Goal: Information Seeking & Learning: Learn about a topic

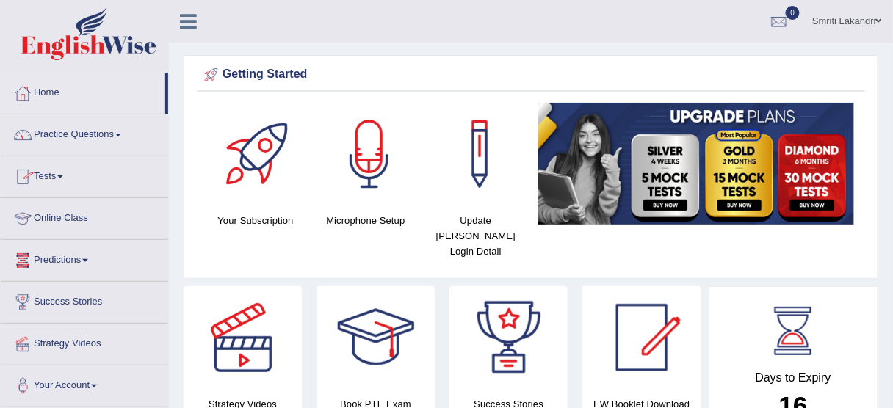
click at [84, 131] on link "Practice Questions" at bounding box center [85, 133] width 168 height 37
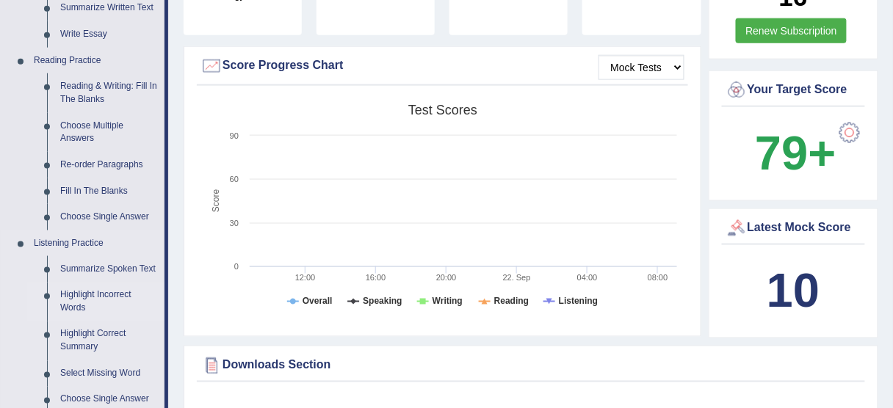
scroll to position [411, 0]
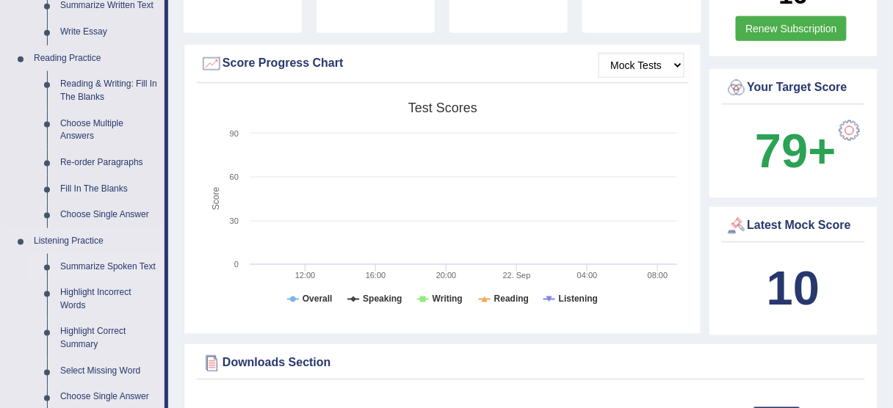
click at [95, 262] on link "Summarize Spoken Text" at bounding box center [109, 267] width 111 height 26
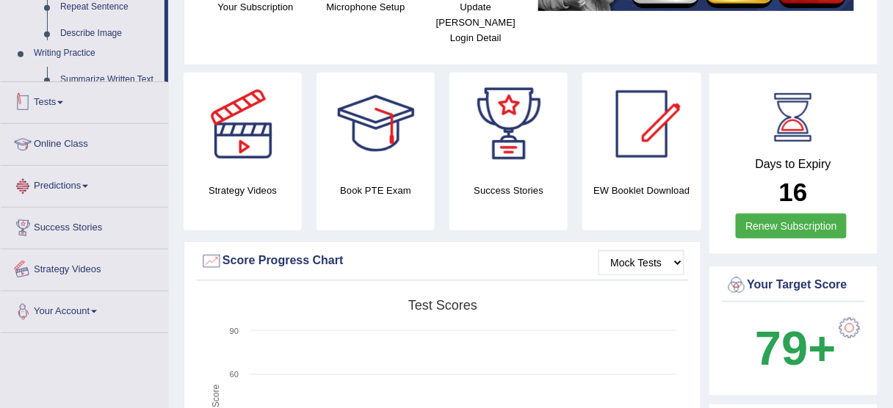
scroll to position [363, 0]
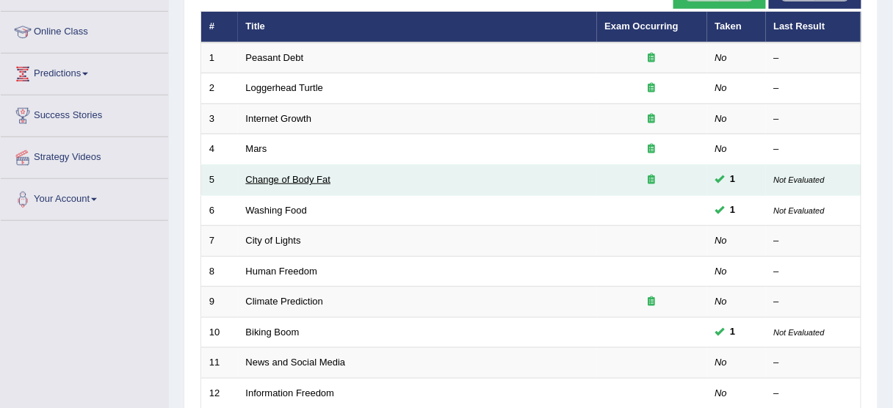
scroll to position [294, 0]
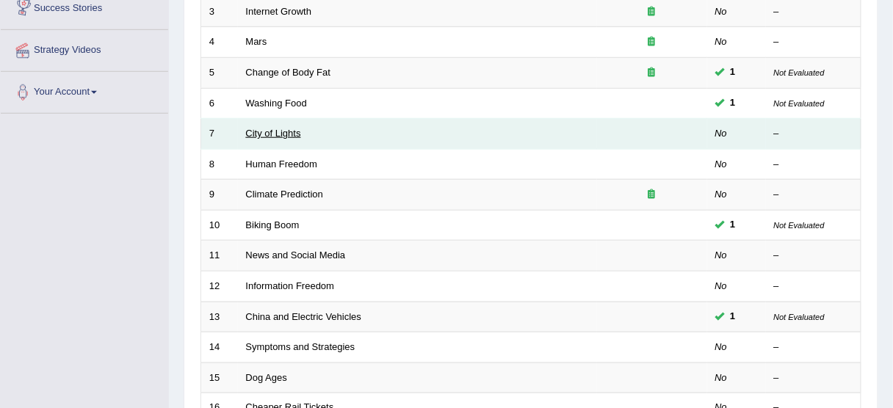
click at [266, 134] on link "City of Lights" at bounding box center [273, 133] width 55 height 11
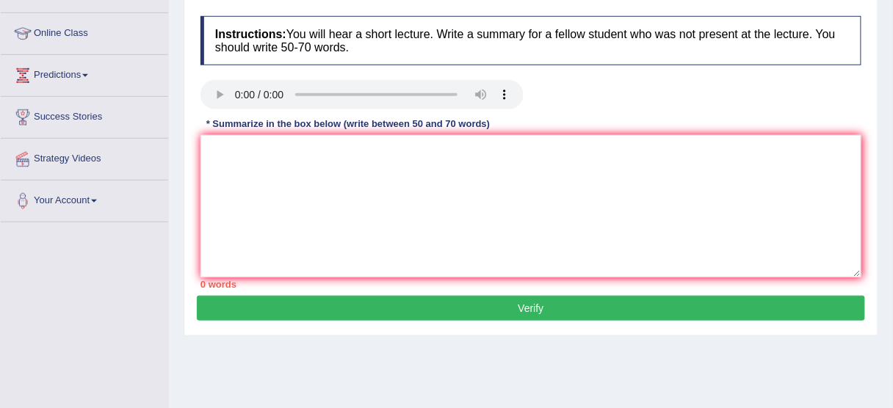
scroll to position [118, 0]
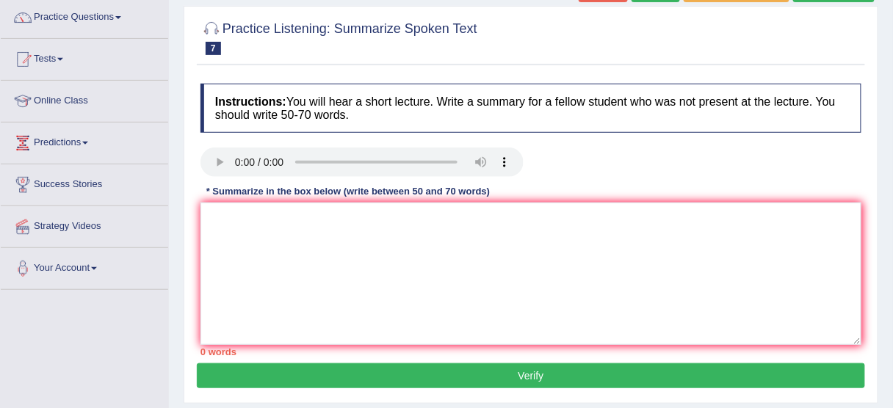
click at [575, 159] on div at bounding box center [531, 164] width 676 height 33
click at [259, 232] on textarea at bounding box center [531, 274] width 661 height 143
click at [253, 228] on textarea at bounding box center [531, 274] width 661 height 143
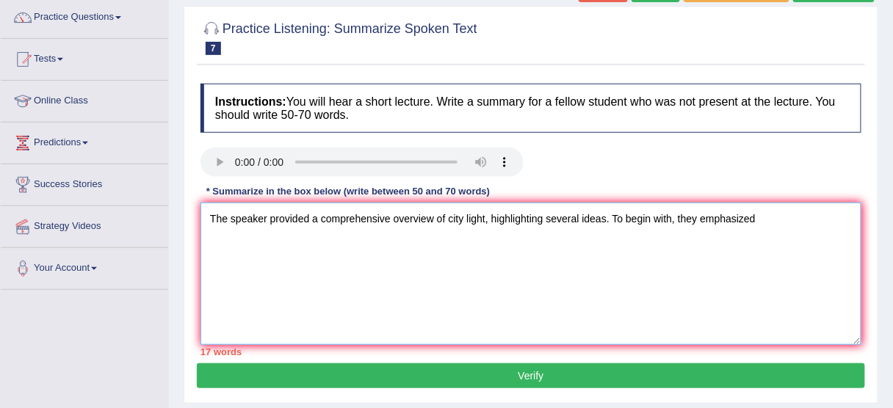
type textarea "The speaker provided a comprehensive overview of city light, highlighting sever…"
drag, startPoint x: 276, startPoint y: 365, endPoint x: 267, endPoint y: 284, distance: 81.3
click at [267, 284] on div "Practice Listening: Summarize Spoken Text 7 City of Lights Instructions: You wi…" at bounding box center [531, 205] width 695 height 398
click at [783, 228] on textarea "The speaker provided a comprehensive overview of city light, highlighting sever…" at bounding box center [531, 274] width 661 height 143
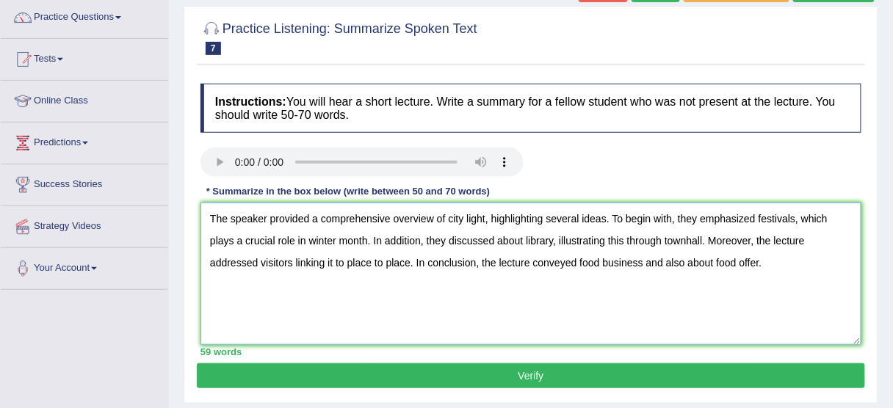
click at [644, 263] on textarea "The speaker provided a comprehensive overview of city light, highlighting sever…" at bounding box center [531, 274] width 661 height 143
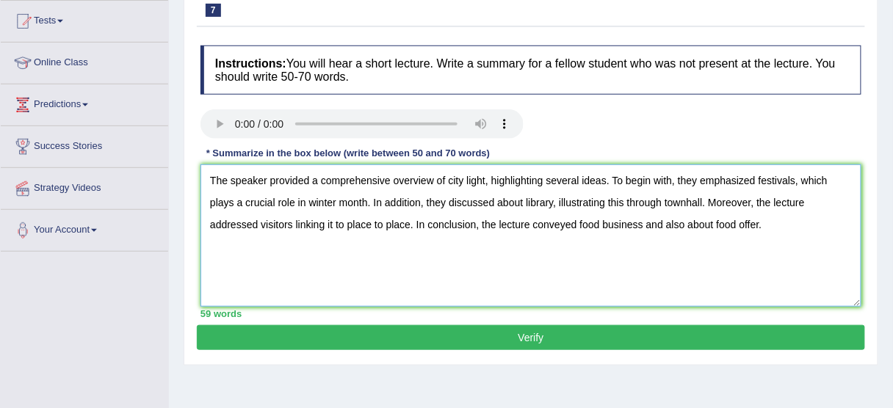
scroll to position [176, 0]
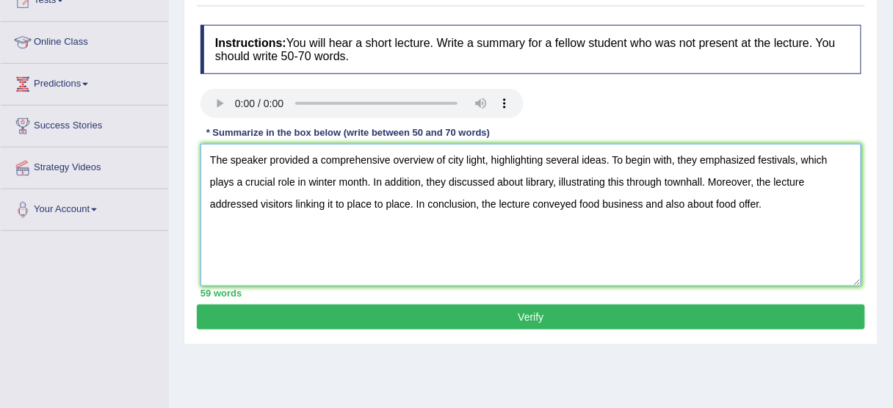
click at [776, 206] on textarea "The speaker provided a comprehensive overview of city light, highlighting sever…" at bounding box center [531, 215] width 661 height 143
click at [367, 183] on textarea "The speaker provided a comprehensive overview of city light, highlighting sever…" at bounding box center [531, 215] width 661 height 143
click at [776, 207] on textarea "The speaker provided a comprehensive overview of city light, highlighting sever…" at bounding box center [531, 215] width 661 height 143
type textarea "The speaker provided a comprehensive overview of city light, highlighting sever…"
drag, startPoint x: 206, startPoint y: 151, endPoint x: 688, endPoint y: 206, distance: 484.3
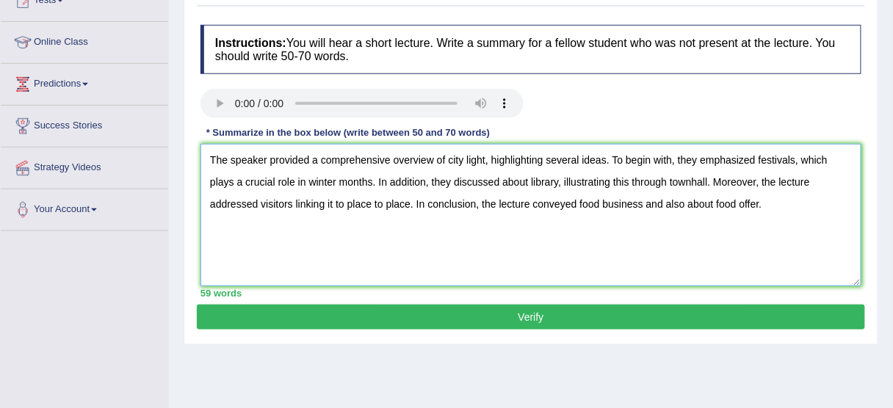
click at [770, 224] on textarea "The speaker provided a comprehensive overview of city light, highlighting sever…" at bounding box center [531, 215] width 661 height 143
click at [625, 223] on textarea "The speaker provided a comprehensive overview of city light, highlighting sever…" at bounding box center [531, 215] width 661 height 143
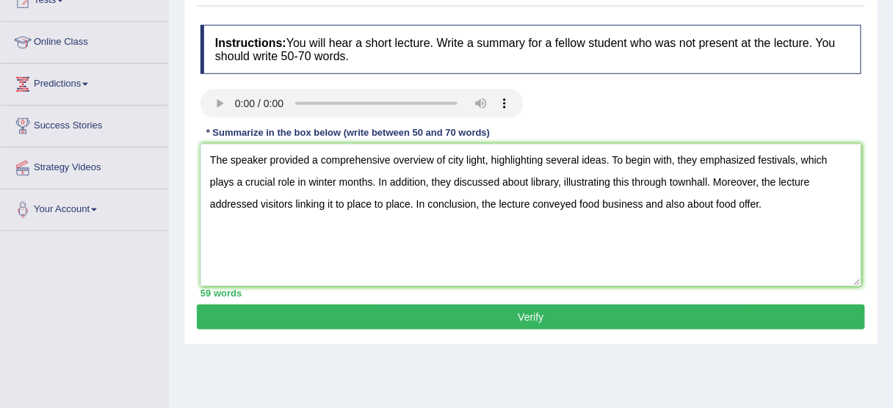
click at [576, 320] on button "Verify" at bounding box center [531, 317] width 669 height 25
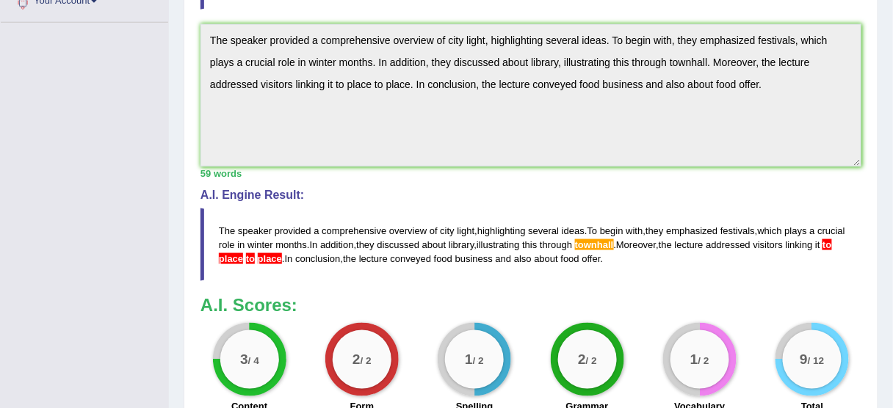
scroll to position [384, 0]
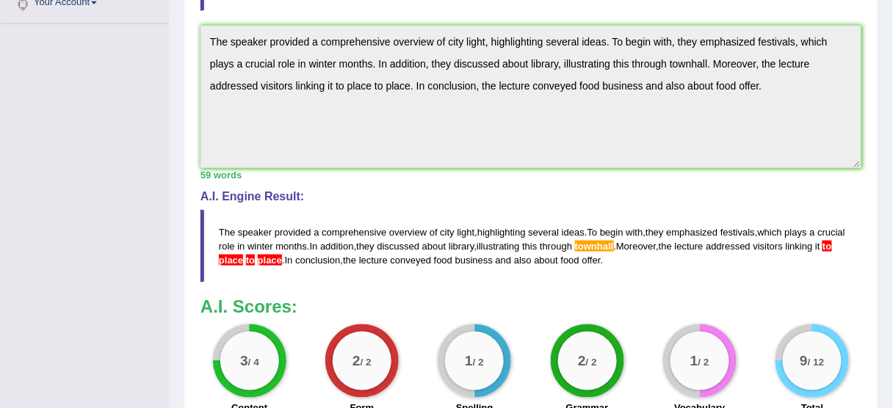
click at [614, 242] on span "townhall" at bounding box center [594, 246] width 39 height 11
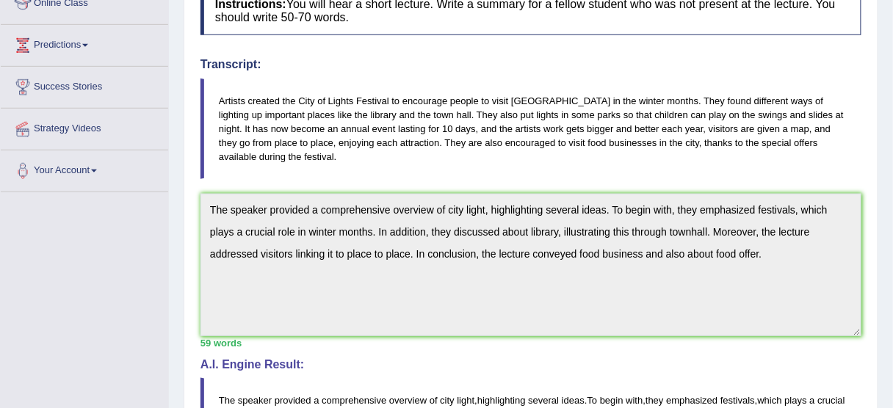
scroll to position [64, 0]
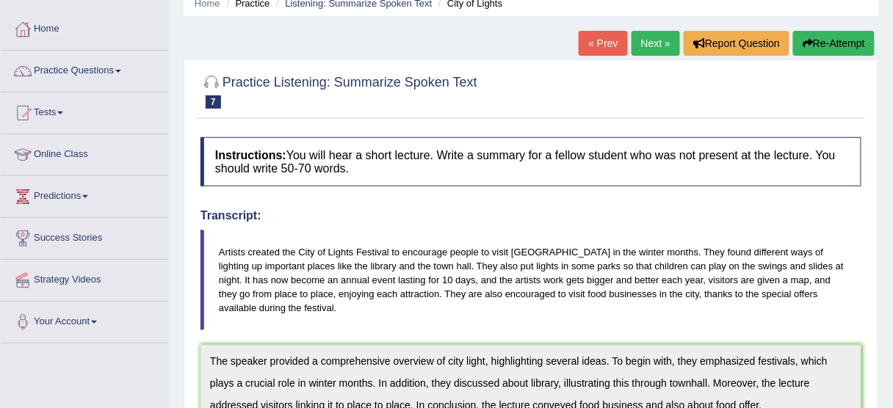
click at [828, 48] on button "Re-Attempt" at bounding box center [834, 43] width 82 height 25
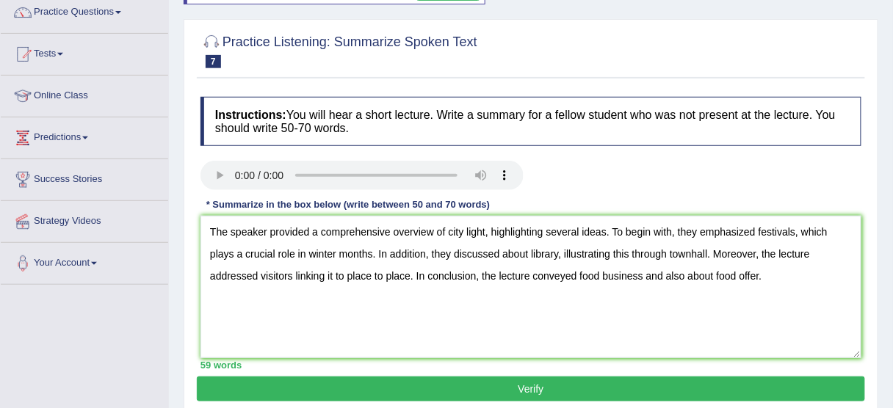
scroll to position [134, 0]
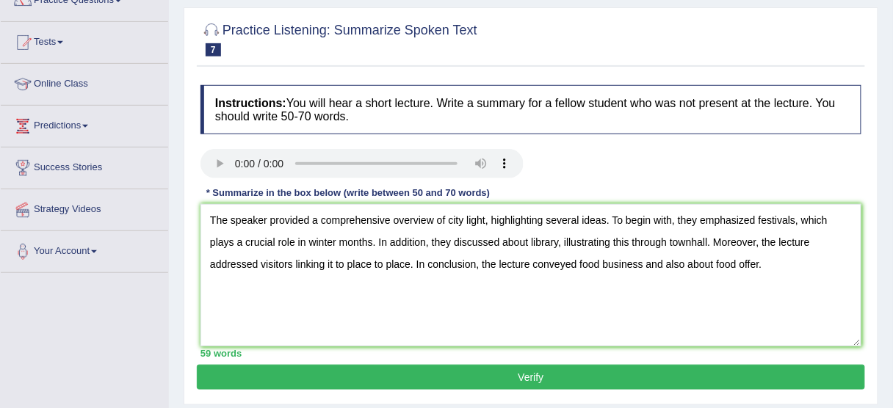
click at [410, 267] on textarea "The speaker provided a comprehensive overview of city light, highlighting sever…" at bounding box center [531, 275] width 661 height 143
click at [675, 267] on textarea "The speaker provided a comprehensive overview of city light, highlighting sever…" at bounding box center [531, 275] width 661 height 143
click at [757, 264] on textarea "The speaker provided a comprehensive overview of city light, highlighting sever…" at bounding box center [531, 275] width 661 height 143
click at [483, 219] on textarea "The speaker provided a comprehensive overview of city light, highlighting sever…" at bounding box center [531, 275] width 661 height 143
click at [484, 220] on textarea "The speaker provided a comprehensive overview of city light, highlighting sever…" at bounding box center [531, 275] width 661 height 143
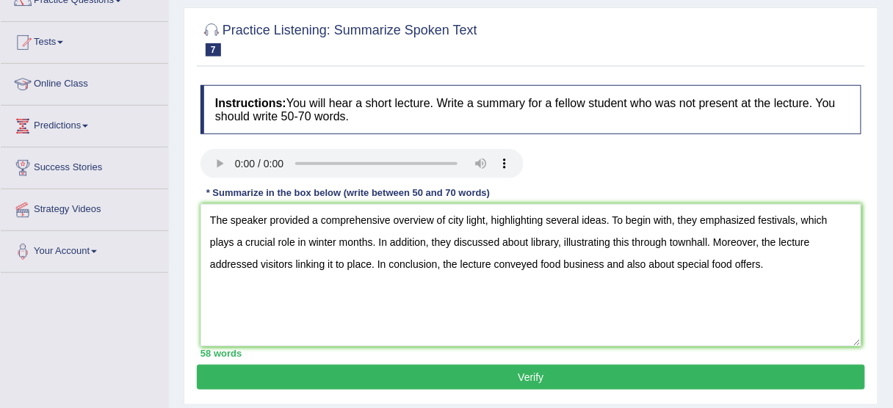
click at [370, 245] on textarea "The speaker provided a comprehensive overview of city light, highlighting sever…" at bounding box center [531, 275] width 661 height 143
click at [257, 263] on textarea "The speaker provided a comprehensive overview of city light, highlighting sever…" at bounding box center [531, 275] width 661 height 143
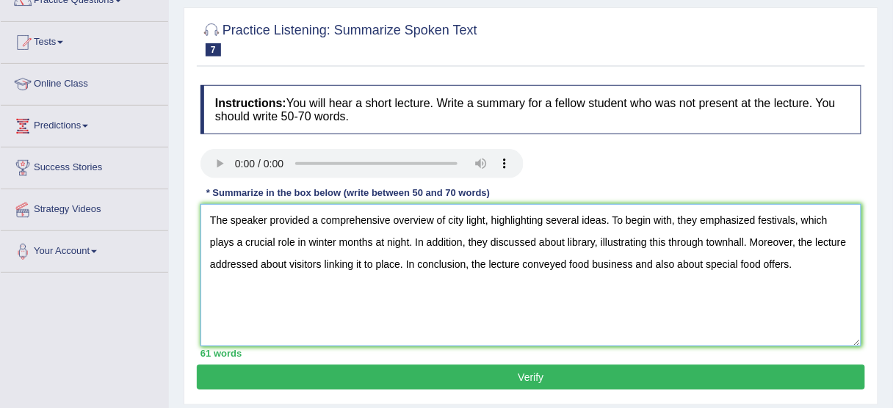
click at [633, 264] on textarea "The speaker provided a comprehensive overview of city light, highlighting sever…" at bounding box center [531, 275] width 661 height 143
click at [835, 262] on textarea "The speaker provided a comprehensive overview of city light, highlighting sever…" at bounding box center [531, 275] width 661 height 143
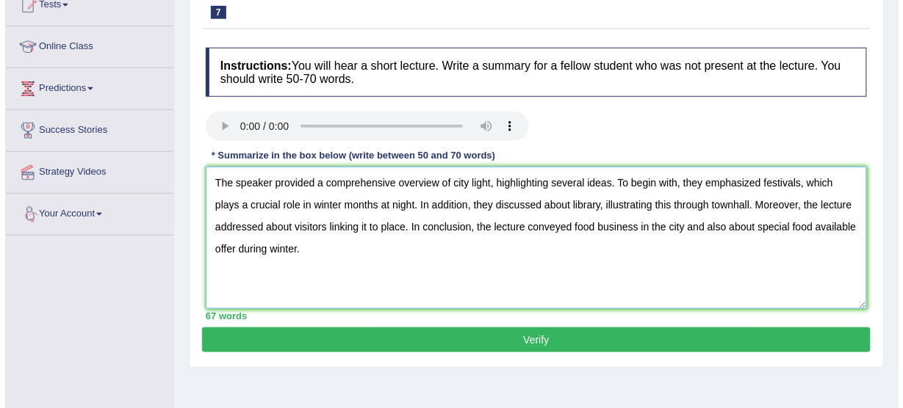
scroll to position [193, 0]
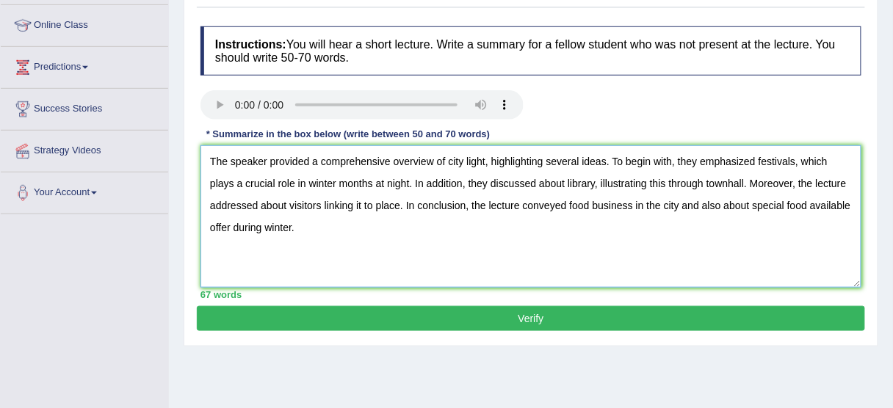
drag, startPoint x: 206, startPoint y: 153, endPoint x: 326, endPoint y: 245, distance: 150.9
click at [326, 245] on textarea "The speaker provided a comprehensive overview of city light, highlighting sever…" at bounding box center [531, 216] width 661 height 143
click at [372, 253] on textarea "The speaker provided a comprehensive overview of city light, highlighting sever…" at bounding box center [531, 216] width 661 height 143
click at [232, 228] on textarea "The speaker provided a comprehensive overview of city light, highlighting sever…" at bounding box center [531, 216] width 661 height 143
click at [699, 204] on textarea "The speaker provided a comprehensive overview of city light, highlighting sever…" at bounding box center [531, 216] width 661 height 143
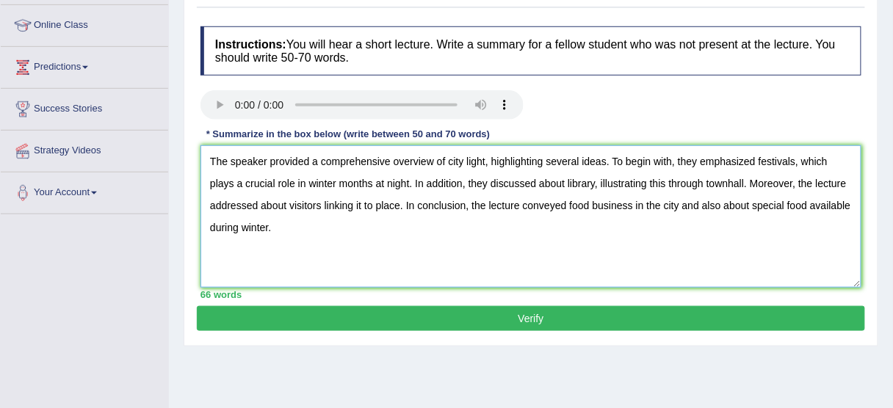
click at [680, 204] on textarea "The speaker provided a comprehensive overview of city light, highlighting sever…" at bounding box center [531, 216] width 661 height 143
click at [853, 204] on textarea "The speaker provided a comprehensive overview of city light, highlighting sever…" at bounding box center [531, 216] width 661 height 143
click at [812, 203] on textarea "The speaker provided a comprehensive overview of city light, highlighting sever…" at bounding box center [531, 216] width 661 height 143
type textarea "The speaker provided a comprehensive overview of city light, highlighting sever…"
click at [438, 315] on button "Verify" at bounding box center [531, 318] width 669 height 25
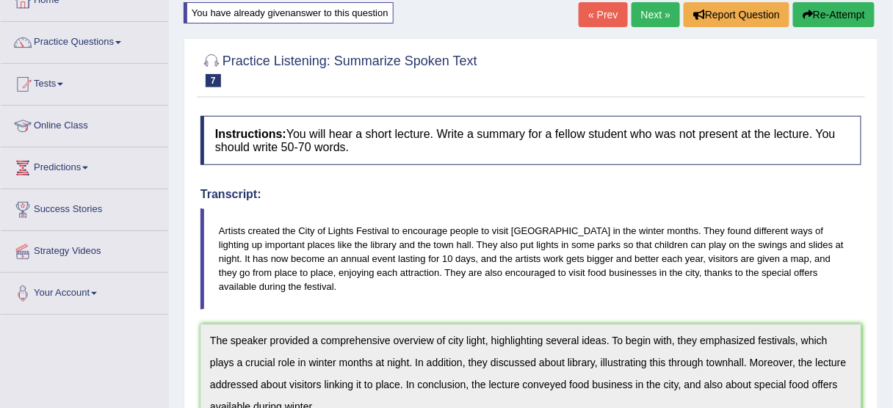
scroll to position [84, 0]
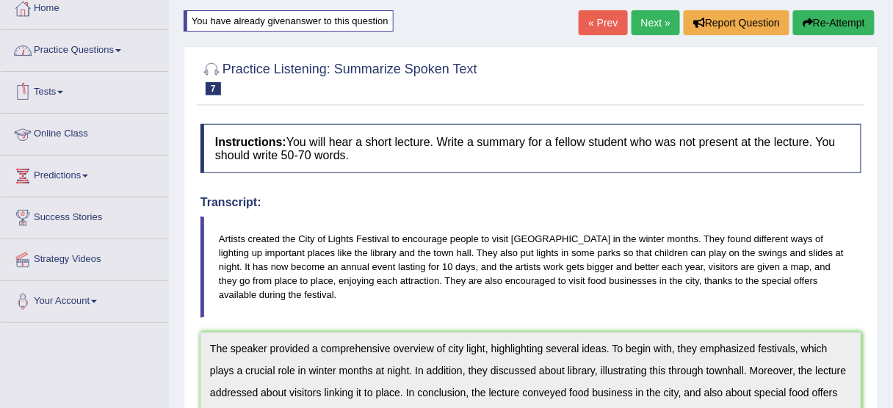
click at [76, 48] on link "Practice Questions" at bounding box center [85, 48] width 168 height 37
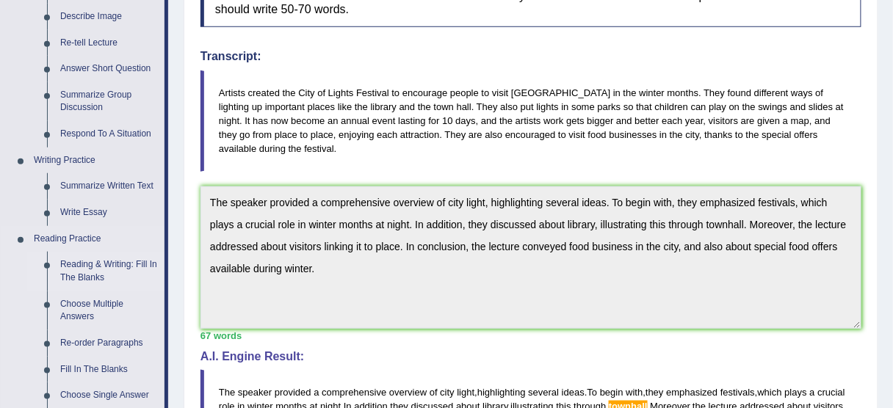
scroll to position [378, 0]
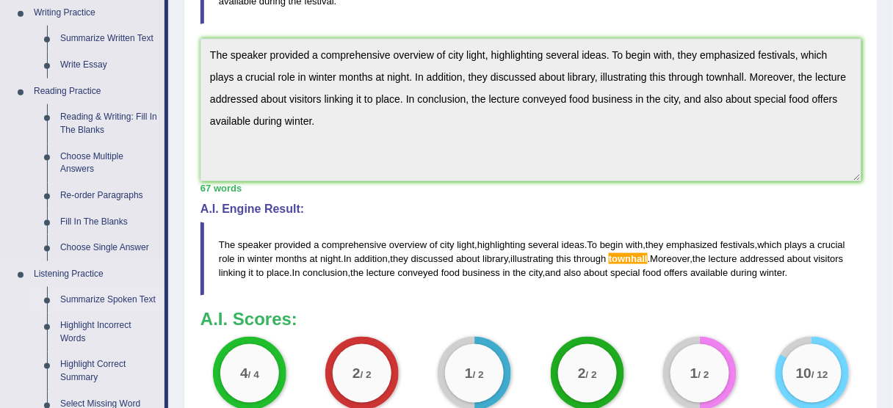
click at [97, 298] on link "Summarize Spoken Text" at bounding box center [109, 300] width 111 height 26
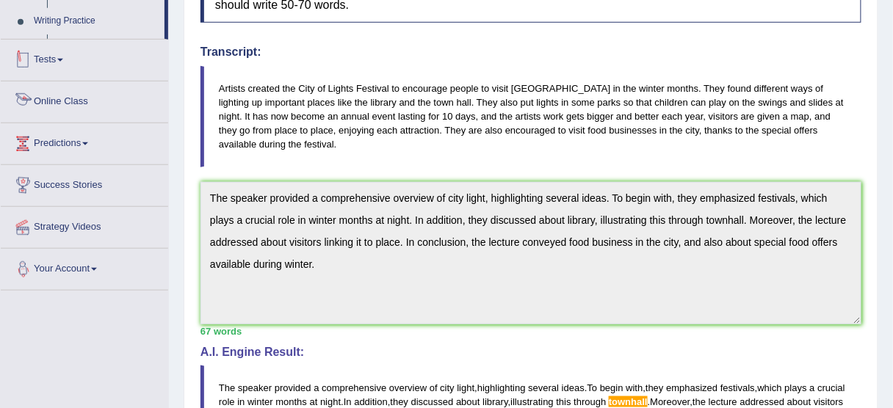
scroll to position [353, 0]
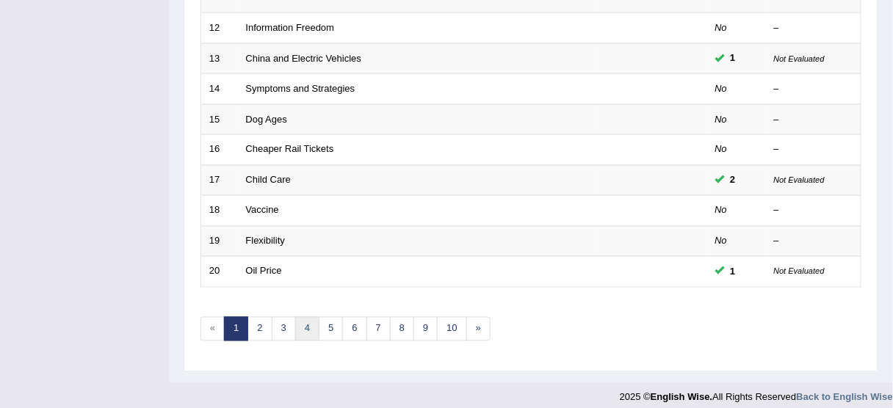
scroll to position [558, 0]
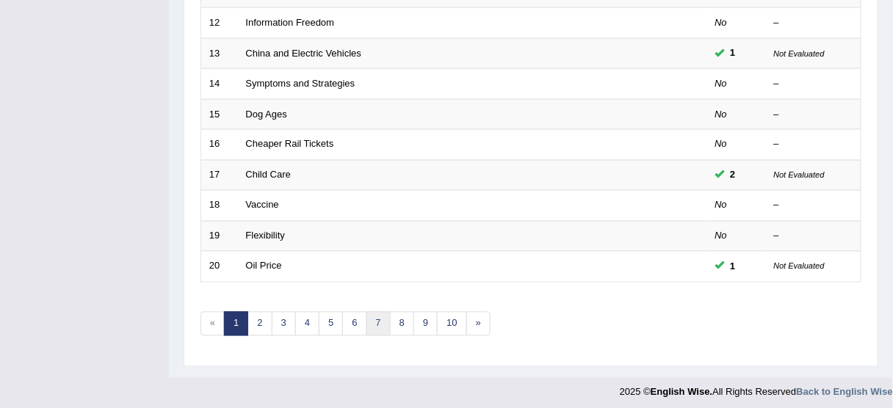
click at [377, 319] on link "7" at bounding box center [379, 324] width 24 height 24
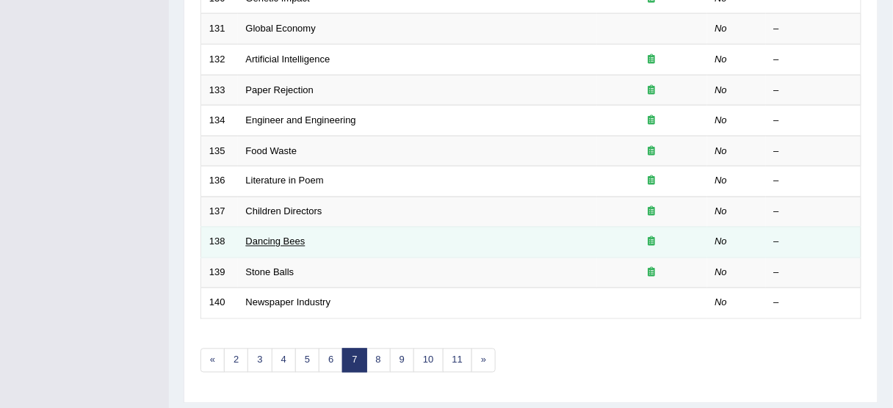
scroll to position [529, 0]
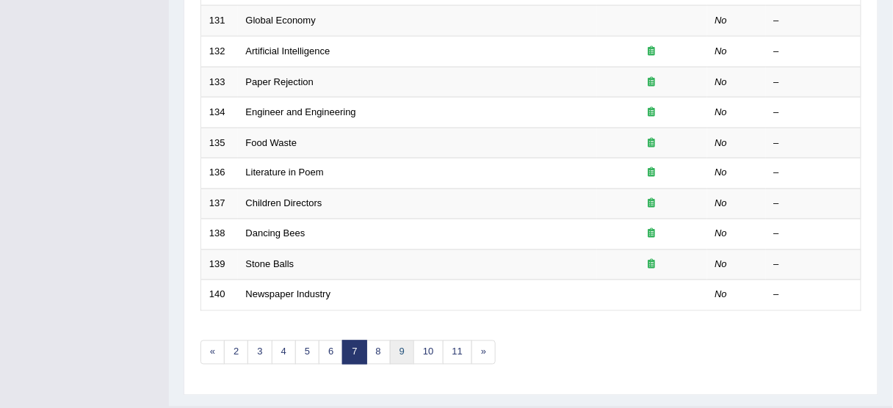
click at [390, 346] on link "9" at bounding box center [402, 353] width 24 height 24
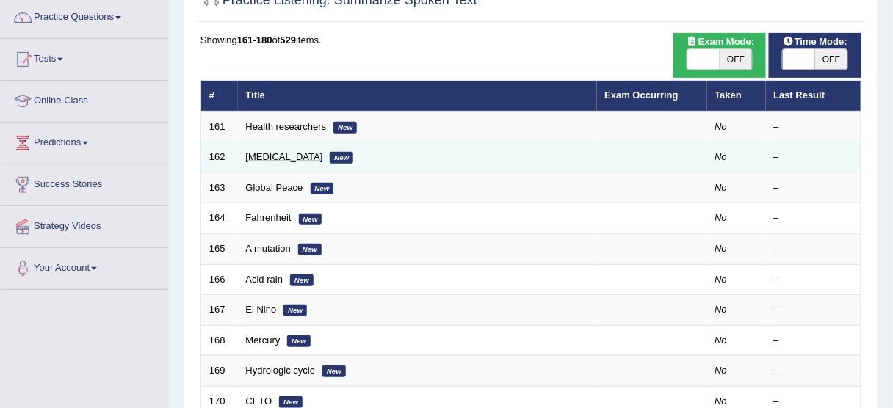
click at [275, 156] on link "[MEDICAL_DATA]" at bounding box center [284, 156] width 77 height 11
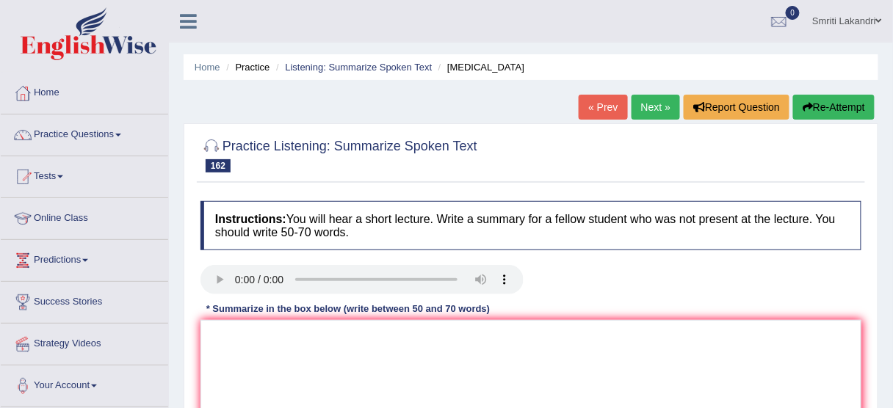
click at [647, 102] on link "Next »" at bounding box center [656, 107] width 48 height 25
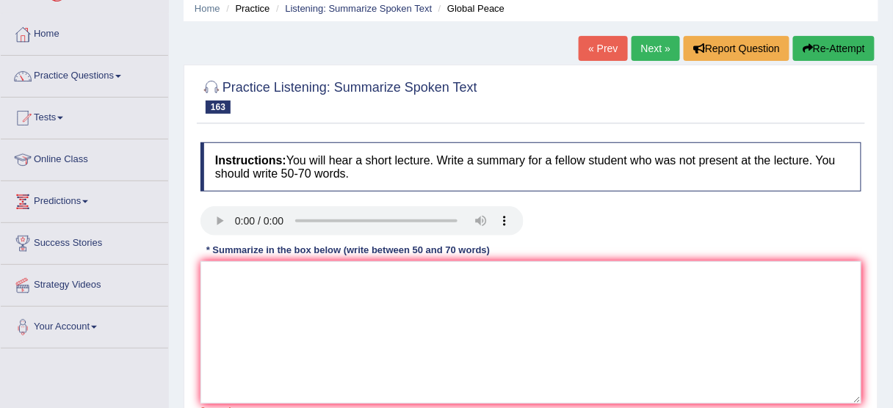
click at [604, 44] on link "« Prev" at bounding box center [603, 48] width 48 height 25
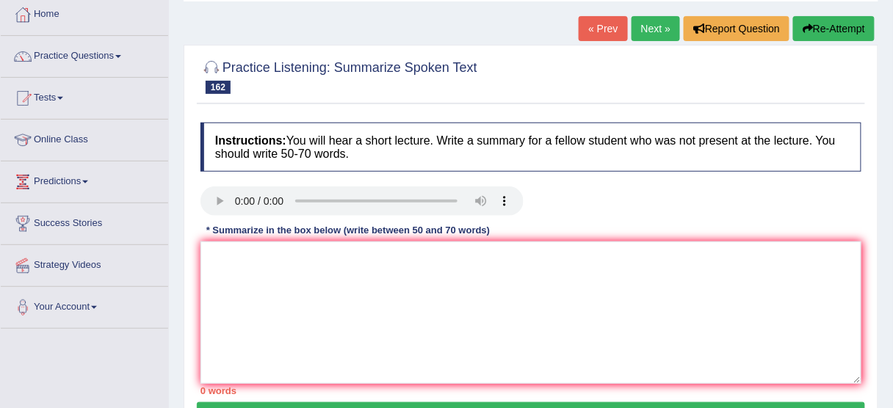
scroll to position [59, 0]
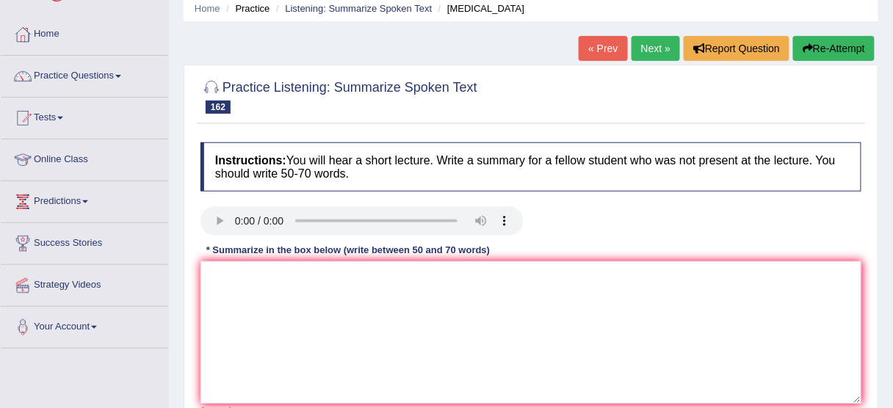
click at [658, 48] on link "Next »" at bounding box center [656, 48] width 48 height 25
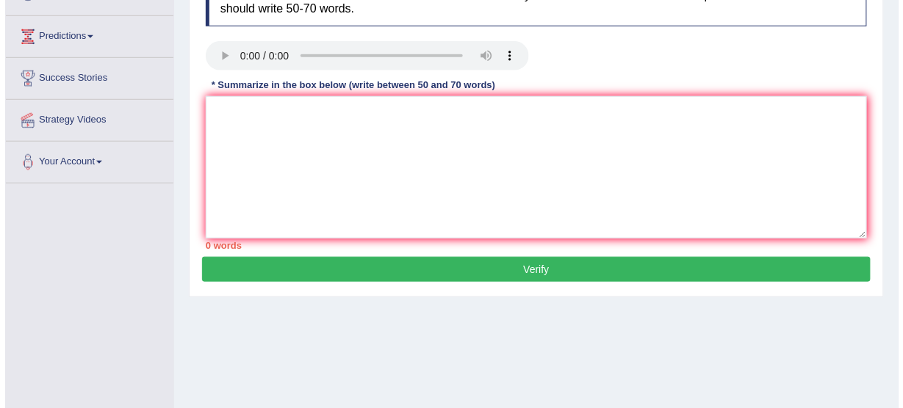
scroll to position [235, 0]
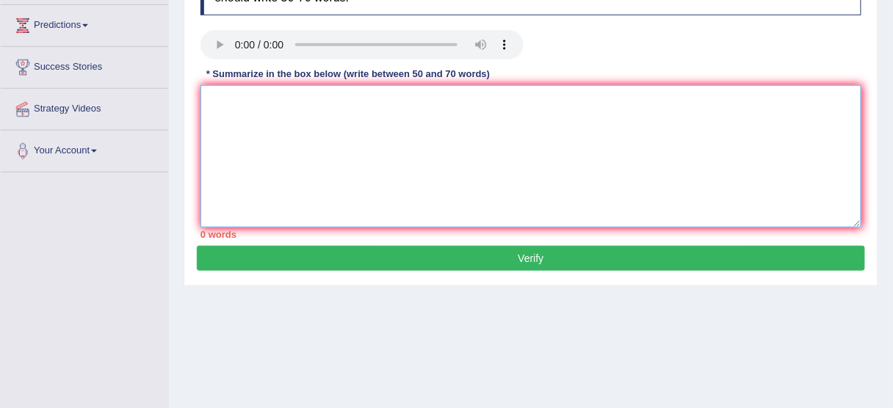
paste textarea "The speaker provided a comprehensive overview of [main topic], highlighting sev…"
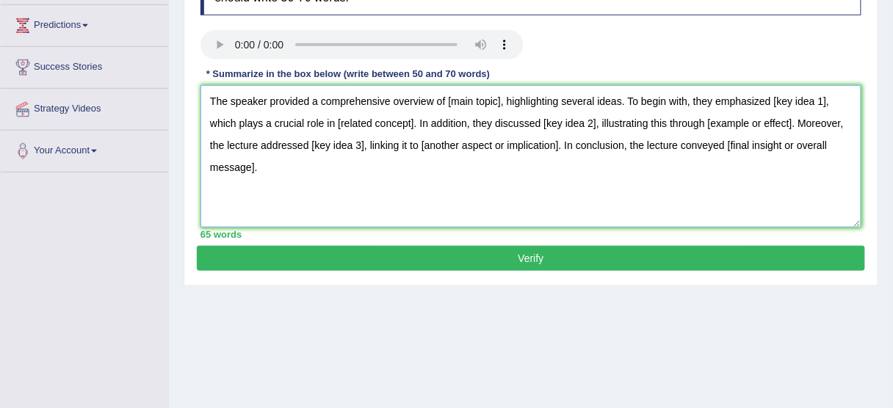
click at [501, 101] on textarea "The speaker provided a comprehensive overview of [main topic], highlighting sev…" at bounding box center [531, 156] width 661 height 143
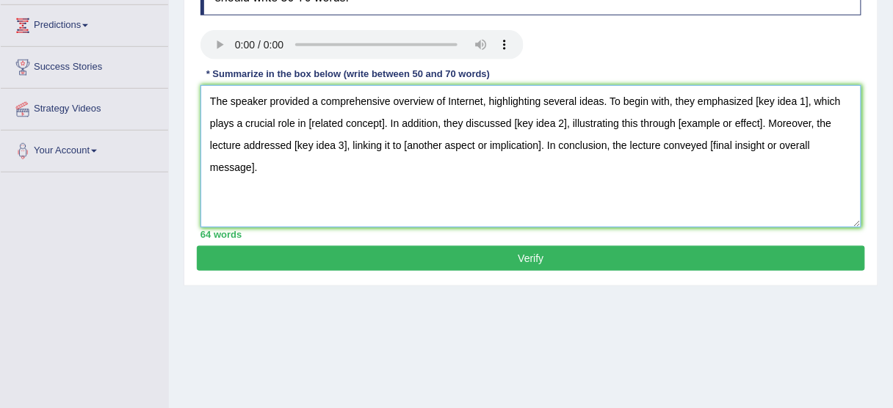
click at [808, 96] on textarea "The speaker provided a comprehensive overview of Internet, highlighting several…" at bounding box center [531, 156] width 661 height 143
click at [384, 122] on textarea "The speaker provided a comprehensive overview of Internet, highlighting several…" at bounding box center [531, 156] width 661 height 143
click at [577, 120] on textarea "The speaker provided a comprehensive overview of Internet, highlighting several…" at bounding box center [531, 156] width 661 height 143
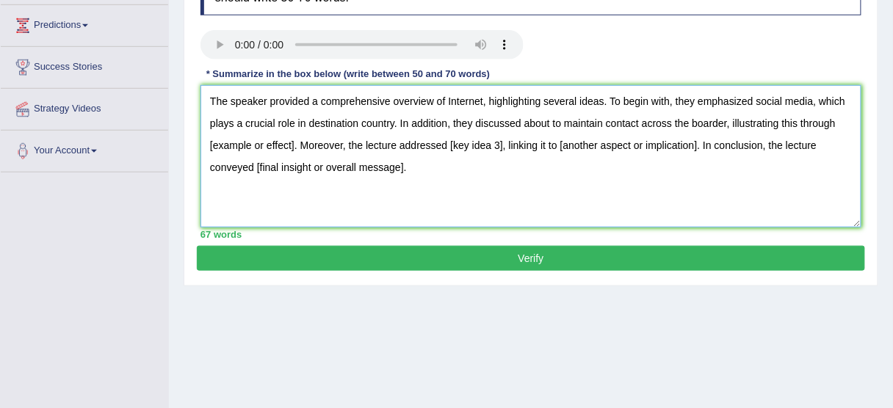
click at [294, 149] on textarea "The speaker provided a comprehensive overview of Internet, highlighting several…" at bounding box center [531, 156] width 661 height 143
click at [504, 142] on textarea "The speaker provided a comprehensive overview of Internet, highlighting several…" at bounding box center [531, 156] width 661 height 143
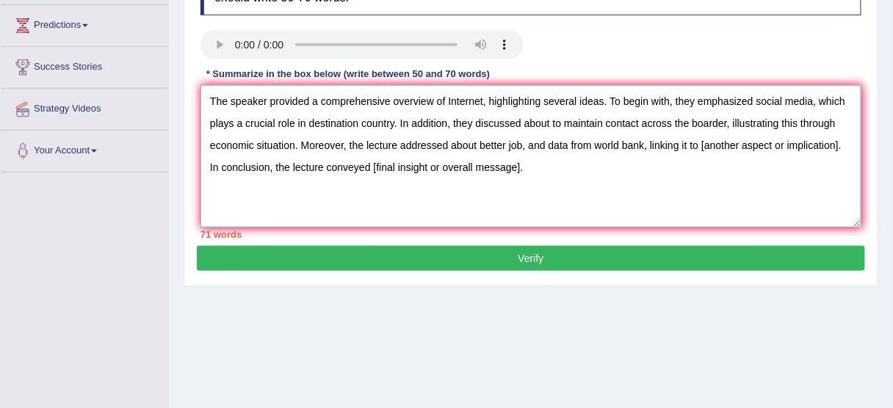
drag, startPoint x: 838, startPoint y: 144, endPoint x: 700, endPoint y: 139, distance: 137.5
click at [700, 139] on textarea "The speaker provided a comprehensive overview of Internet, highlighting several…" at bounding box center [531, 156] width 661 height 143
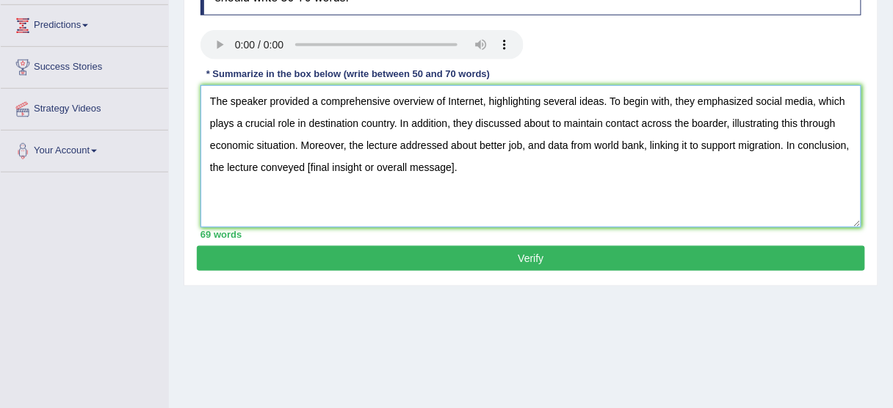
drag, startPoint x: 452, startPoint y: 164, endPoint x: 308, endPoint y: 184, distance: 145.4
click at [308, 184] on textarea "The speaker provided a comprehensive overview of Internet, highlighting several…" at bounding box center [531, 156] width 661 height 143
click at [320, 166] on textarea "The speaker provided a comprehensive overview of Internet, highlighting several…" at bounding box center [531, 156] width 661 height 143
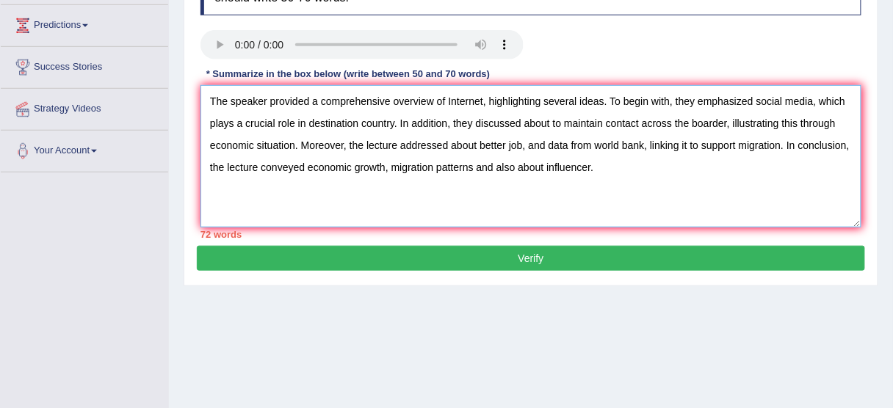
drag, startPoint x: 204, startPoint y: 94, endPoint x: 575, endPoint y: 162, distance: 377.3
click at [659, 198] on textarea "The speaker provided a comprehensive overview of Internet, highlighting several…" at bounding box center [531, 156] width 661 height 143
click at [633, 173] on textarea "The speaker provided a comprehensive overview of Internet, highlighting several…" at bounding box center [531, 156] width 661 height 143
type textarea "The speaker provided a comprehensive overview of Internet, highlighting several…"
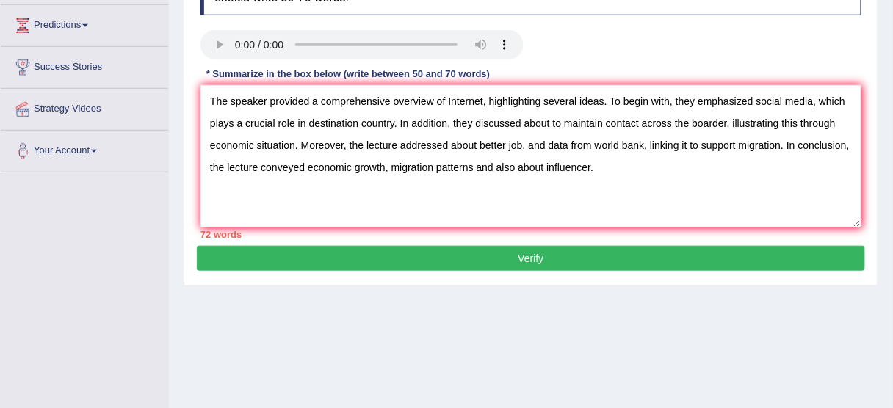
click at [528, 256] on button "Verify" at bounding box center [531, 258] width 669 height 25
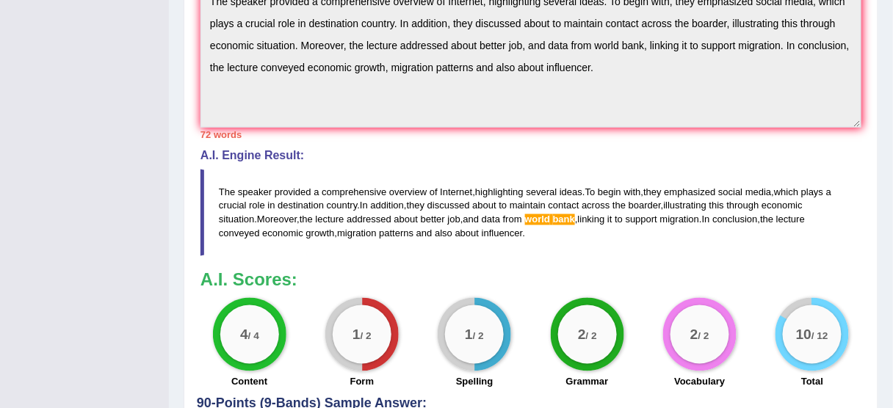
scroll to position [513, 0]
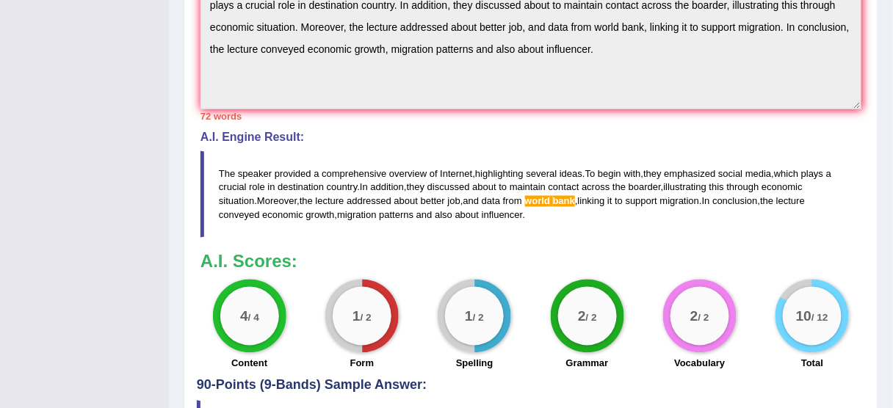
click at [551, 198] on span "world" at bounding box center [538, 201] width 26 height 11
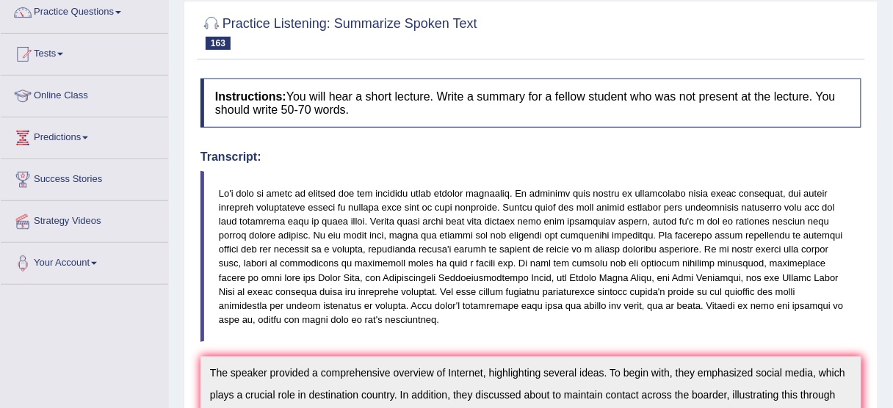
scroll to position [101, 0]
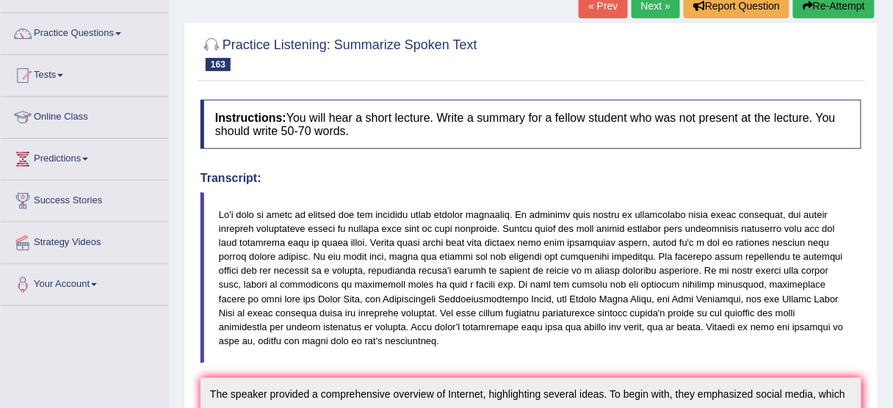
click at [821, 12] on button "Re-Attempt" at bounding box center [834, 5] width 82 height 25
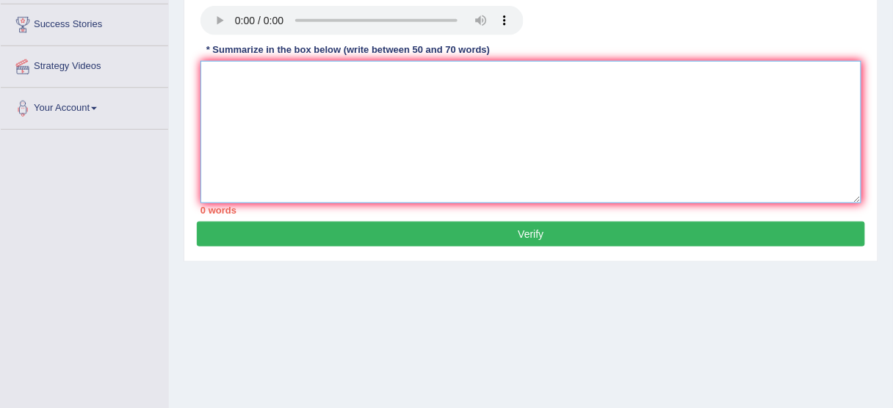
paste textarea "The speaker provided a comprehensive overview of Internet, highlighting several…"
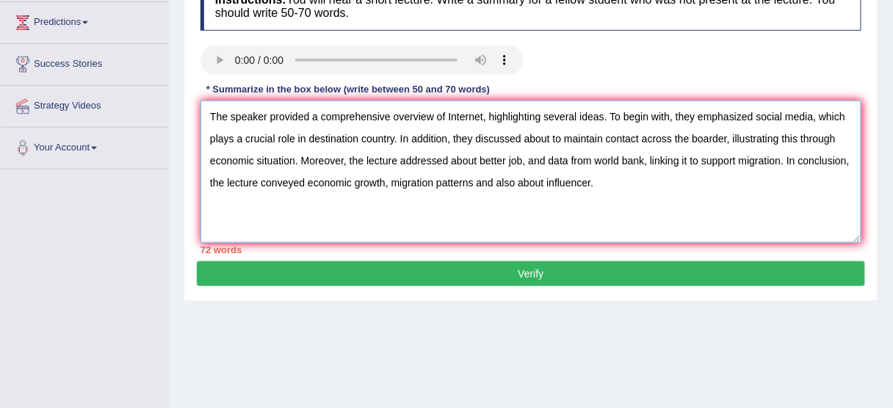
scroll to position [219, 0]
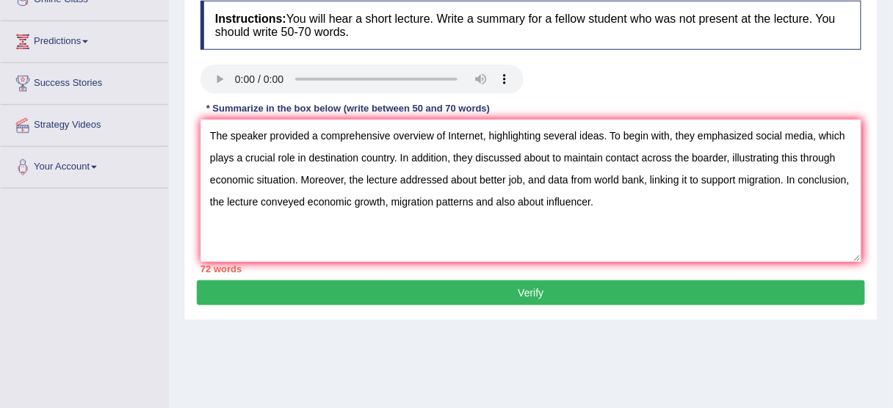
click at [572, 359] on div "Home Practice Listening: Summarize Spoken Text Global Peace You have already gi…" at bounding box center [531, 148] width 724 height 735
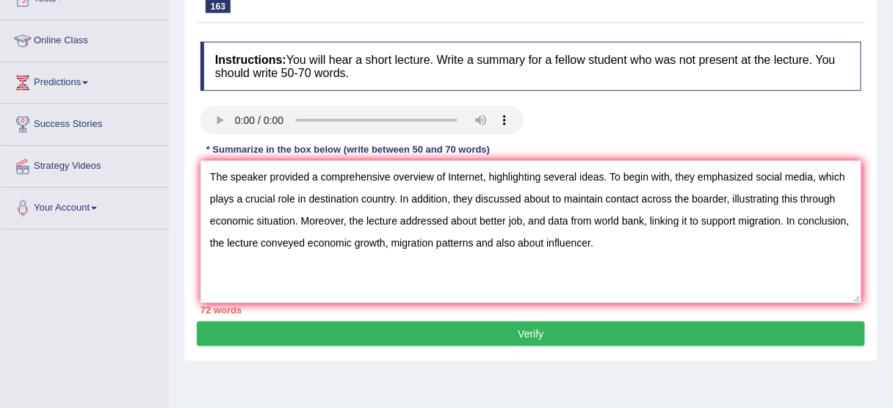
scroll to position [160, 0]
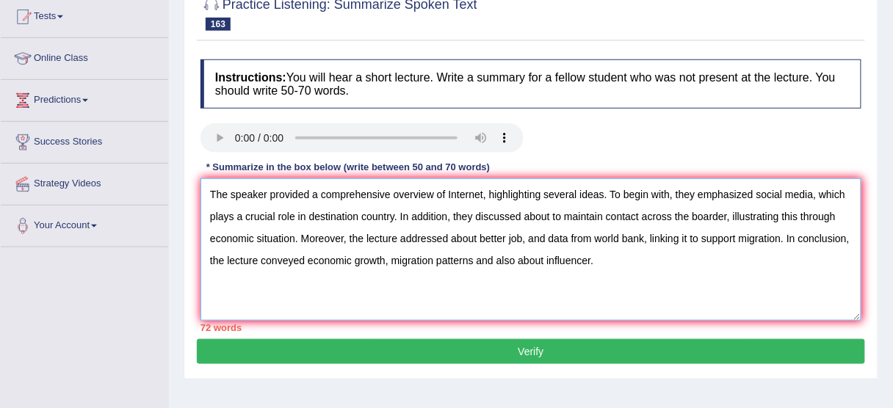
click at [590, 259] on textarea "The speaker provided a comprehensive overview of Internet, highlighting several…" at bounding box center [531, 250] width 661 height 143
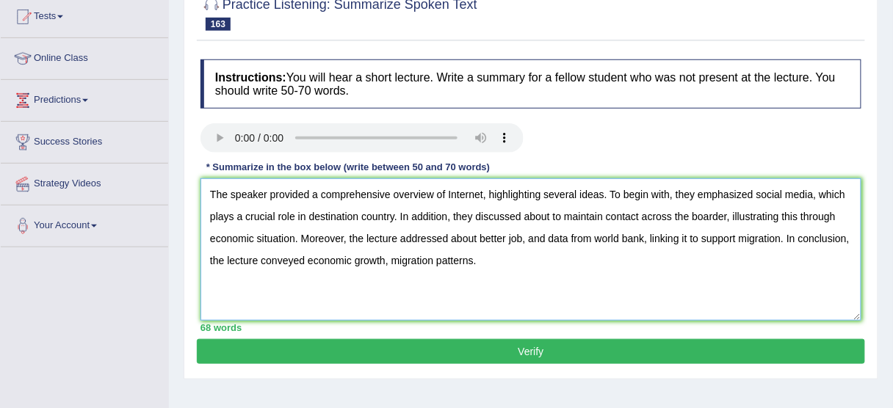
click at [637, 211] on textarea "The speaker provided a comprehensive overview of Internet, highlighting several…" at bounding box center [531, 250] width 661 height 143
click at [603, 215] on textarea "The speaker provided a comprehensive overview of Internet, highlighting several…" at bounding box center [531, 250] width 661 height 143
click at [558, 209] on textarea "The speaker provided a comprehensive overview of Internet, highlighting several…" at bounding box center [531, 250] width 661 height 143
click at [729, 215] on textarea "The speaker provided a comprehensive overview of Internet, highlighting several…" at bounding box center [531, 250] width 661 height 143
click at [600, 237] on textarea "The speaker provided a comprehensive overview of Internet, highlighting several…" at bounding box center [531, 250] width 661 height 143
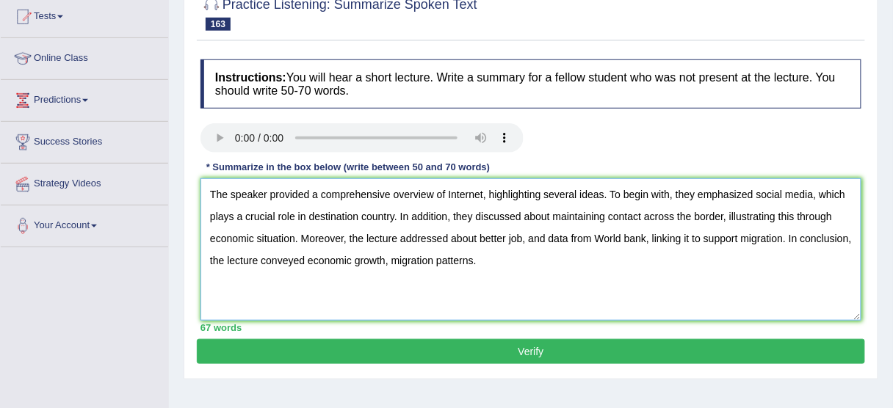
type textarea "The speaker provided a comprehensive overview of Internet, highlighting several…"
click at [602, 349] on button "Verify" at bounding box center [531, 351] width 669 height 25
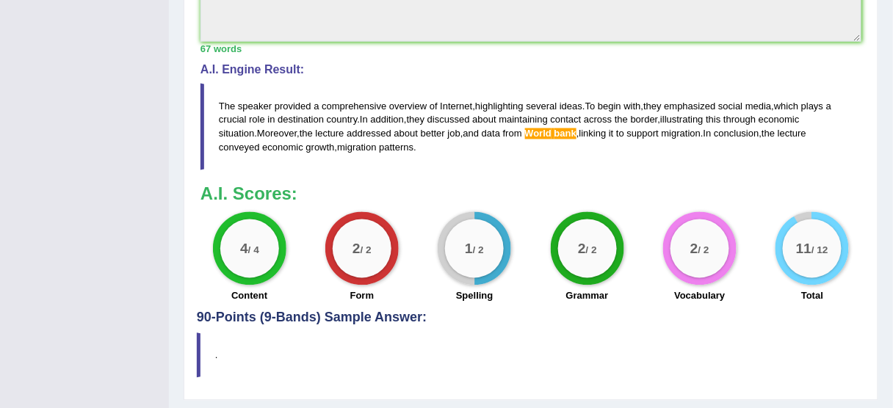
scroll to position [566, 0]
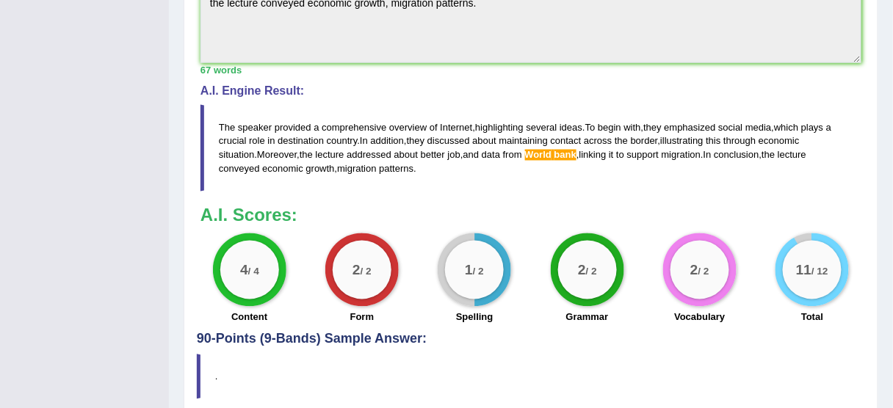
click at [563, 151] on span "bank" at bounding box center [566, 155] width 22 height 11
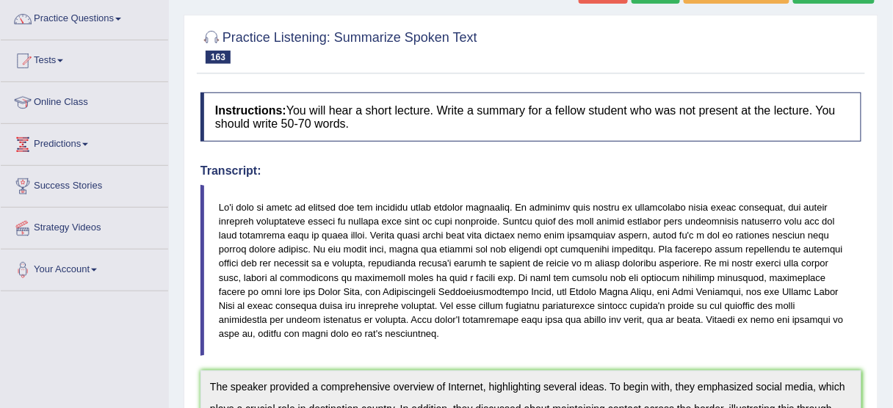
scroll to position [96, 0]
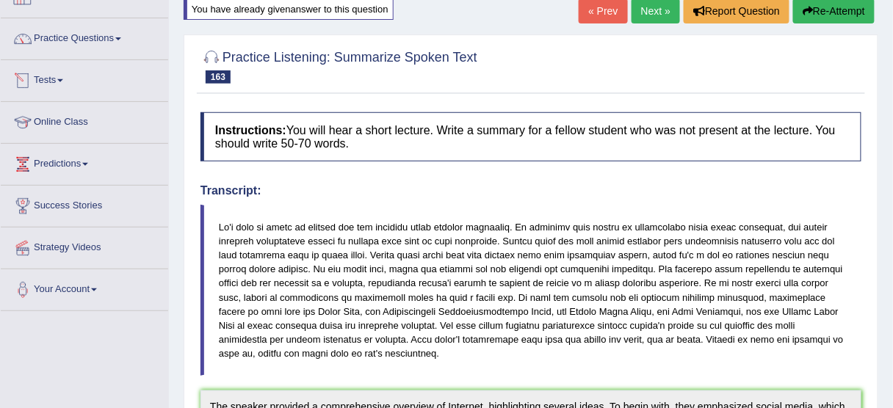
click at [832, 10] on button "Re-Attempt" at bounding box center [834, 11] width 82 height 25
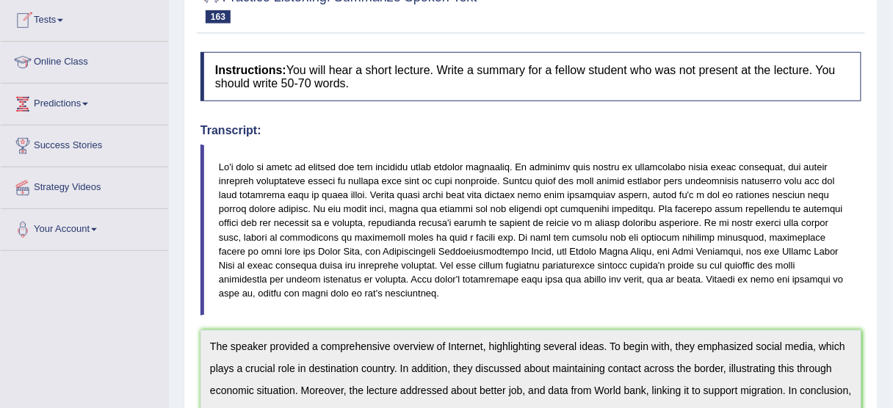
scroll to position [314, 0]
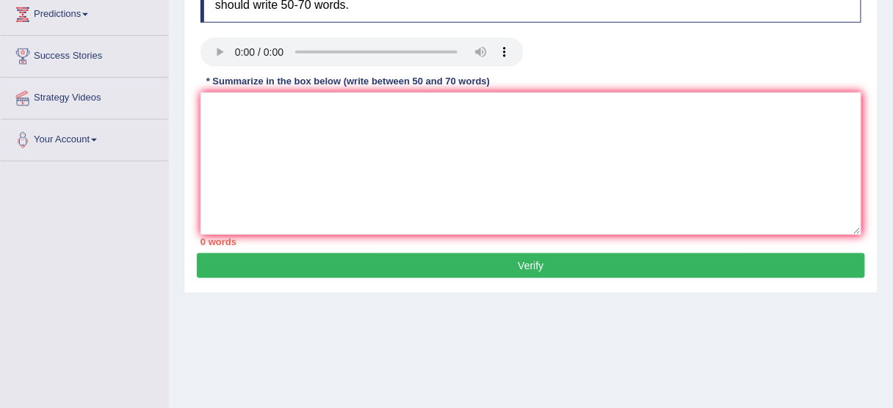
scroll to position [245, 0]
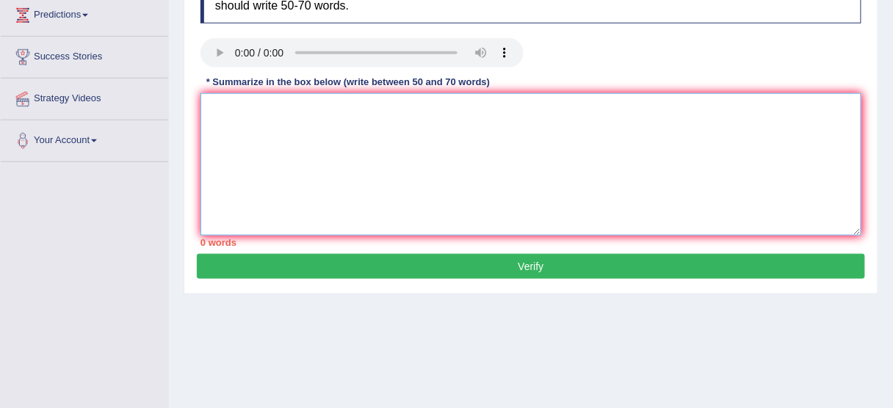
paste textarea "The speaker provided a comprehensive overview of Internet, highlighting several…"
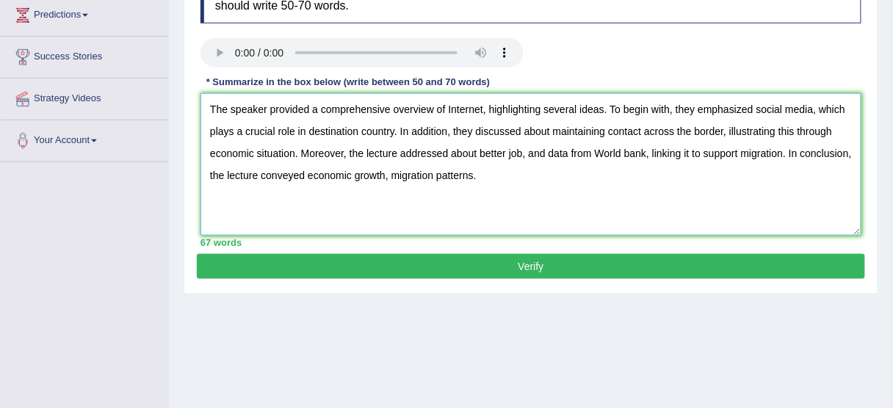
click at [603, 148] on textarea "The speaker provided a comprehensive overview of Internet, highlighting several…" at bounding box center [531, 164] width 661 height 143
type textarea "The speaker provided a comprehensive overview of Internet, highlighting several…"
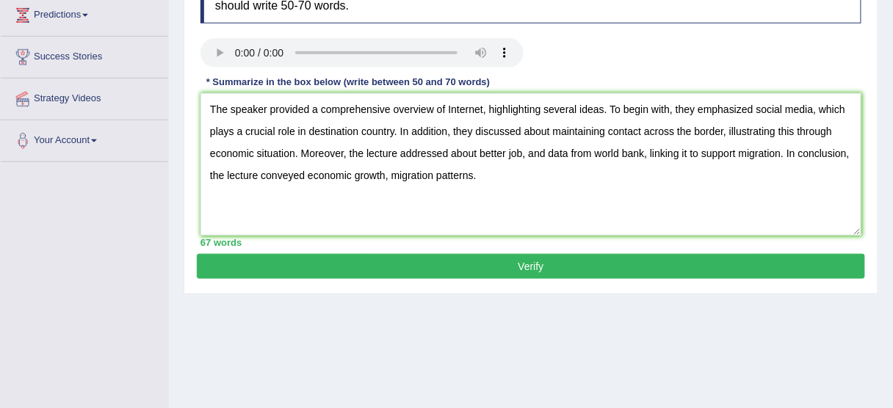
click at [605, 267] on button "Verify" at bounding box center [531, 266] width 669 height 25
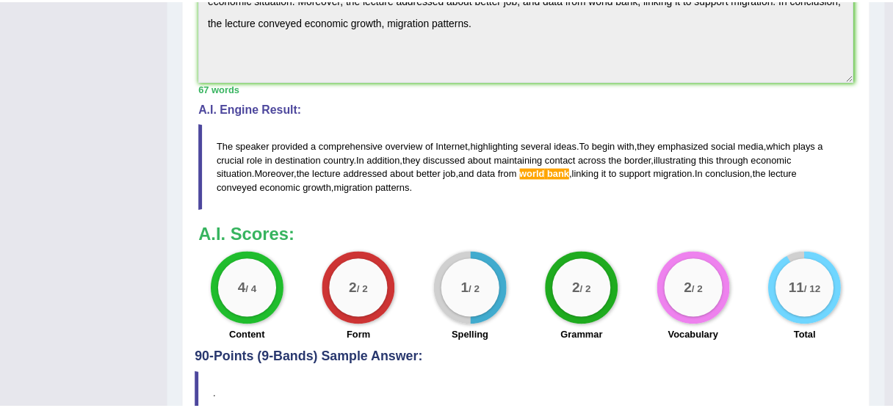
scroll to position [579, 0]
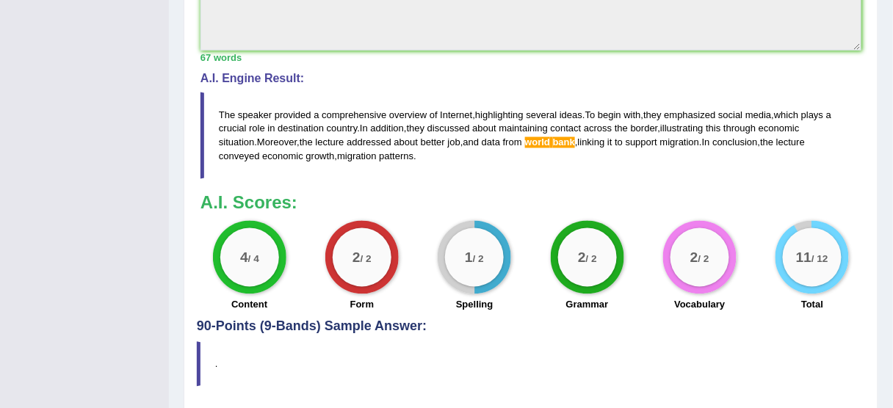
click at [553, 142] on span at bounding box center [551, 142] width 3 height 11
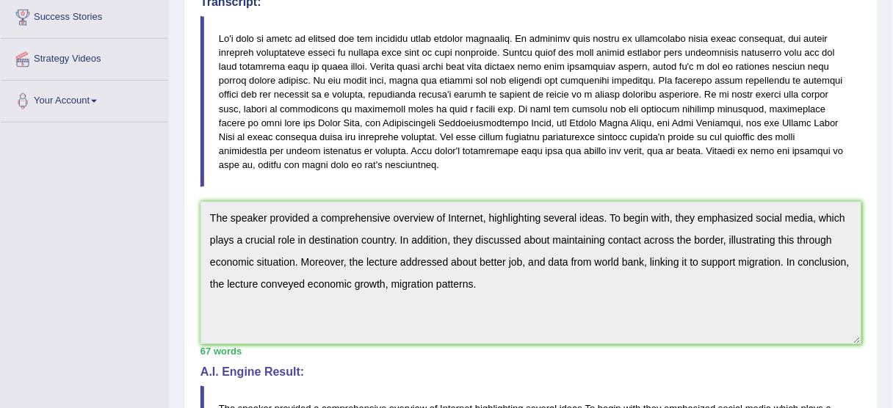
scroll to position [0, 0]
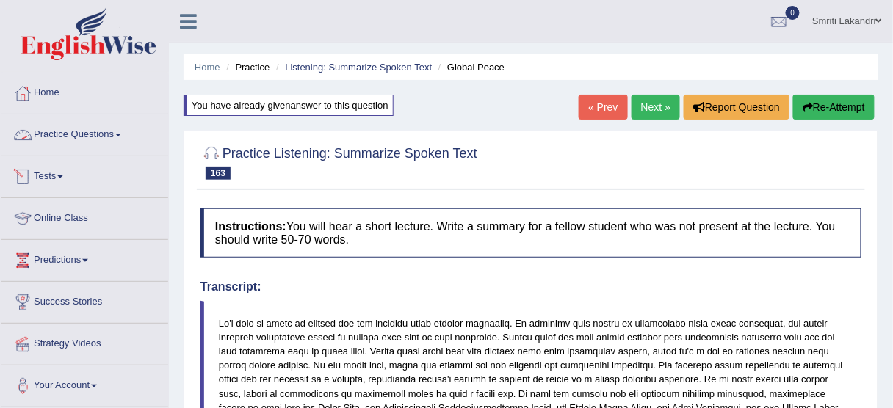
click at [112, 137] on link "Practice Questions" at bounding box center [85, 133] width 168 height 37
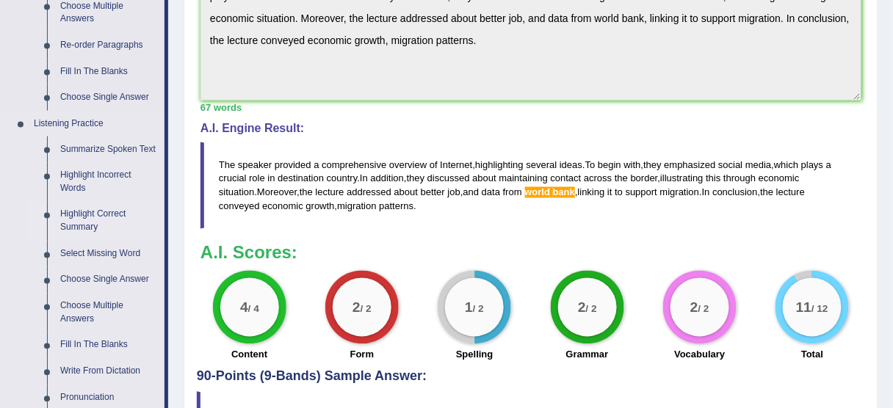
scroll to position [588, 0]
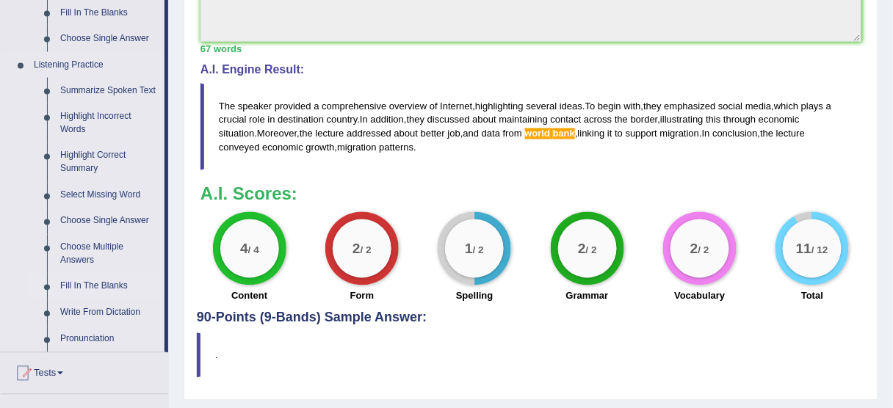
click at [90, 280] on link "Fill In The Blanks" at bounding box center [109, 287] width 111 height 26
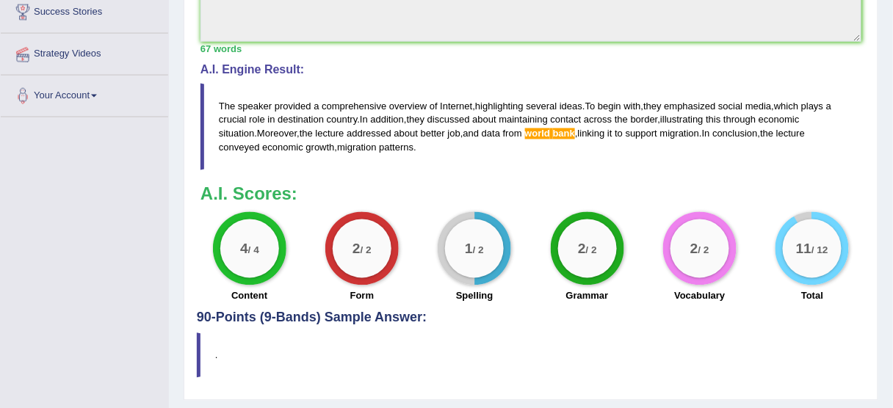
scroll to position [233, 0]
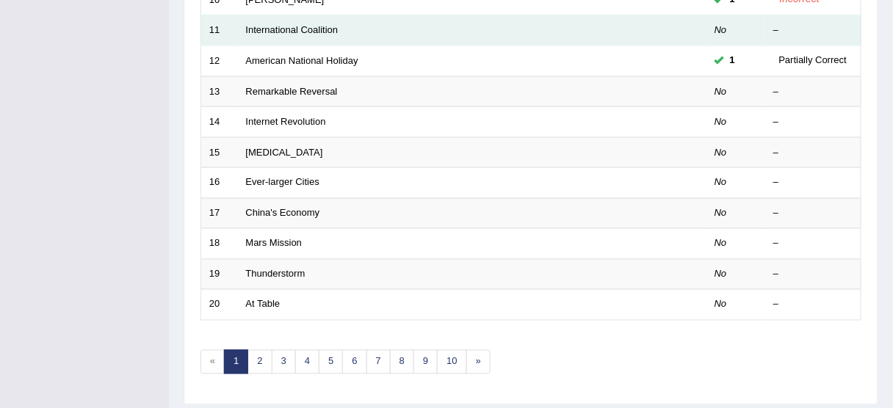
scroll to position [529, 0]
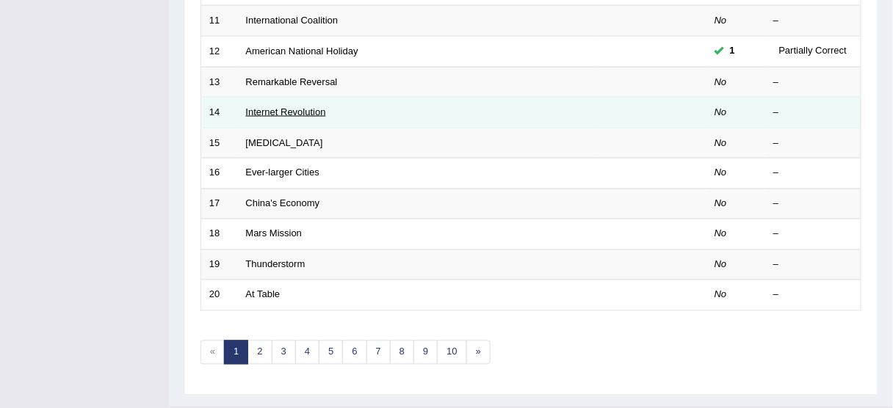
click at [304, 108] on link "Internet Revolution" at bounding box center [286, 112] width 80 height 11
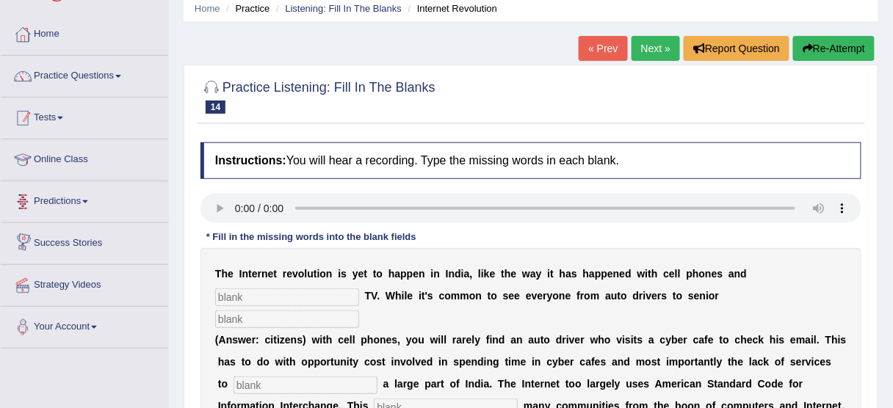
scroll to position [59, 0]
click at [88, 76] on link "Practice Questions" at bounding box center [85, 74] width 168 height 37
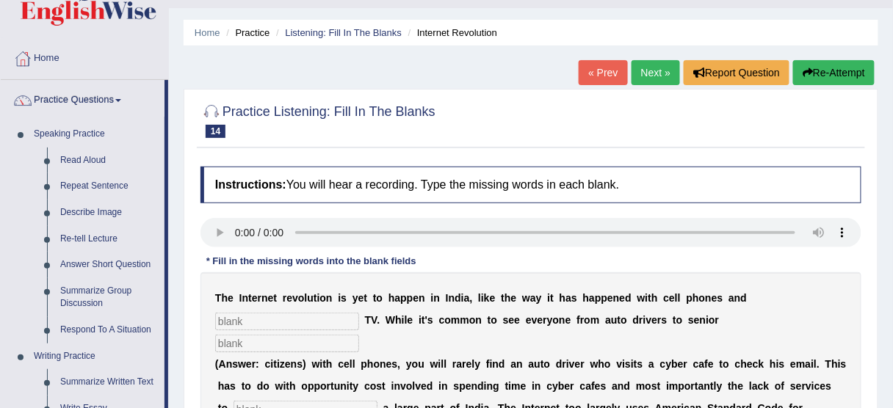
scroll to position [0, 0]
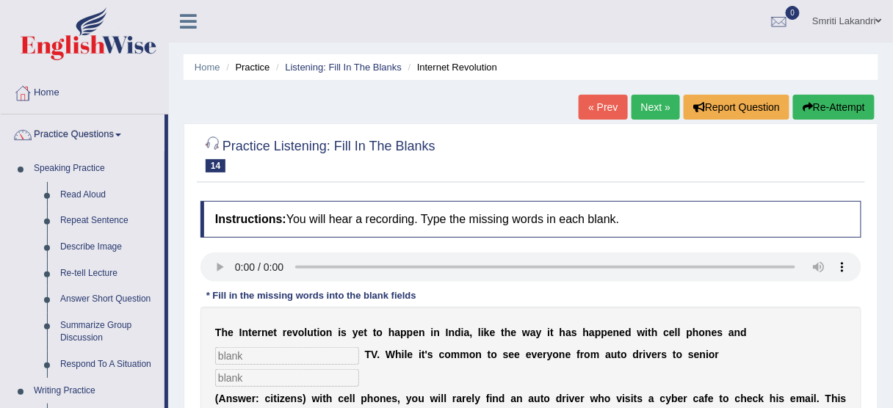
click at [642, 104] on link "Next »" at bounding box center [656, 107] width 48 height 25
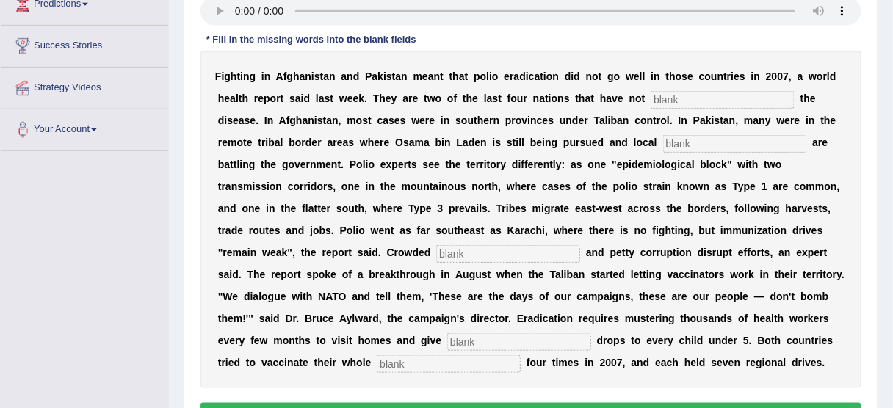
scroll to position [294, 0]
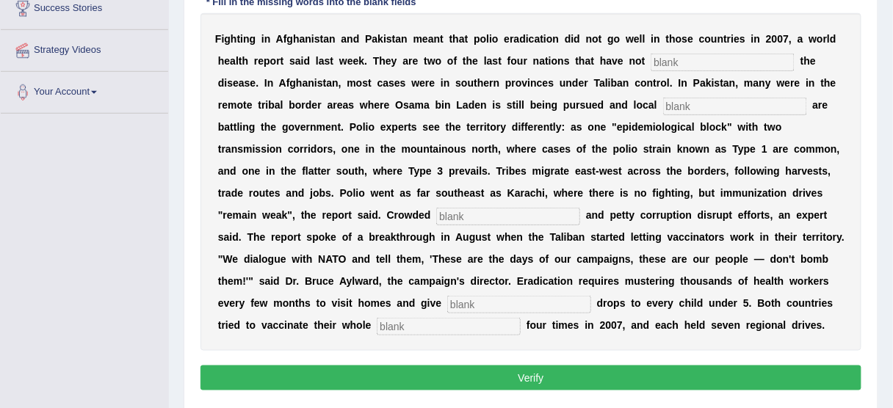
click at [707, 54] on input "text" at bounding box center [723, 63] width 144 height 18
type input "e"
type input "elliminated"
click at [705, 106] on input "text" at bounding box center [735, 107] width 144 height 18
click at [663, 57] on input "elliminated" at bounding box center [723, 63] width 144 height 18
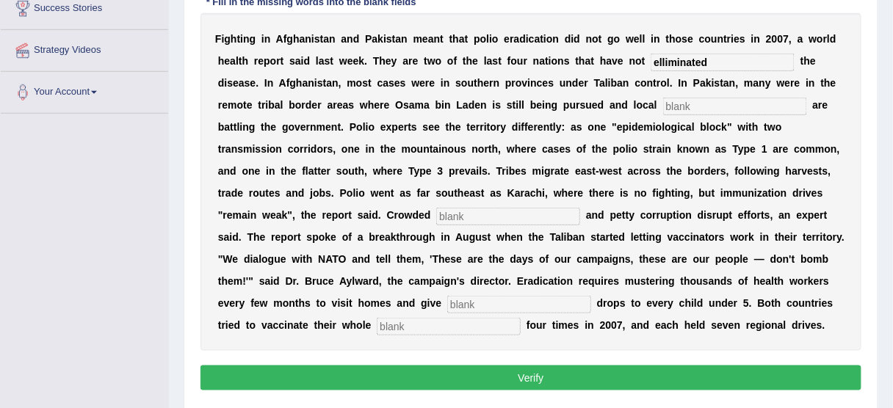
click at [733, 105] on input "text" at bounding box center [735, 107] width 144 height 18
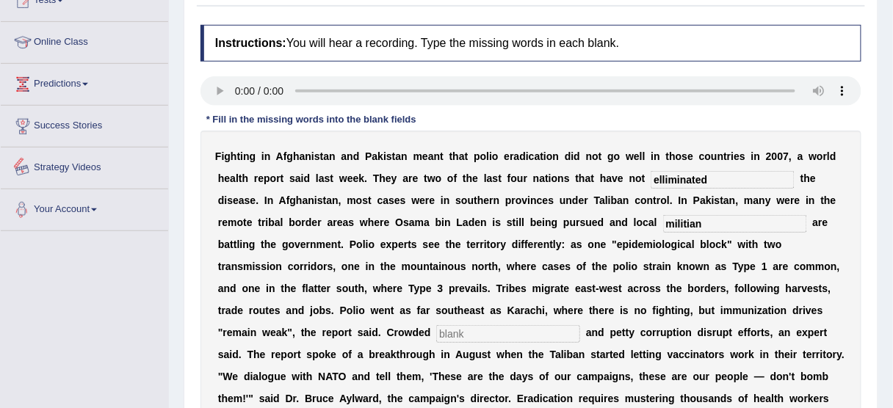
type input "militian"
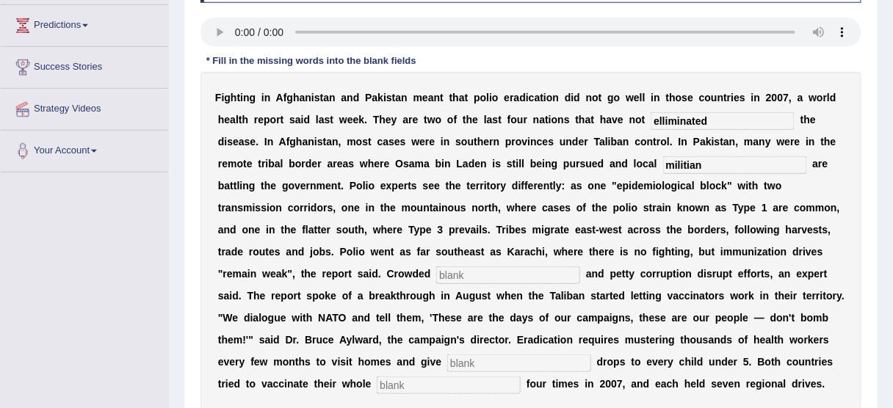
scroll to position [294, 0]
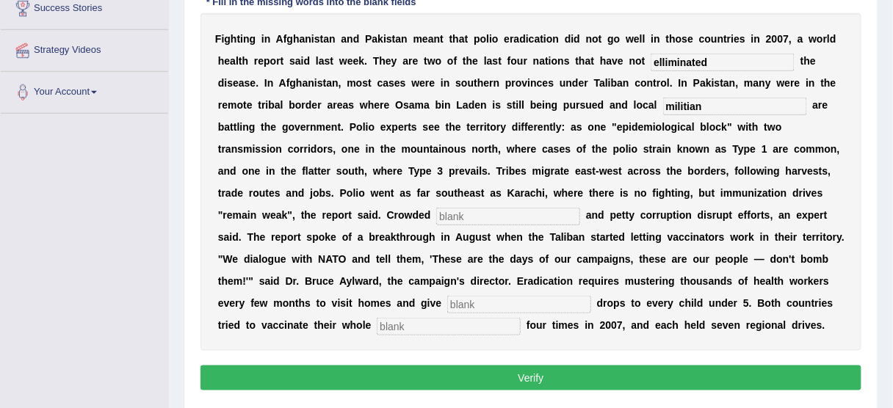
click at [487, 212] on input "text" at bounding box center [508, 217] width 144 height 18
click at [458, 210] on input "text" at bounding box center [508, 217] width 144 height 18
click at [478, 209] on input "text" at bounding box center [508, 217] width 144 height 18
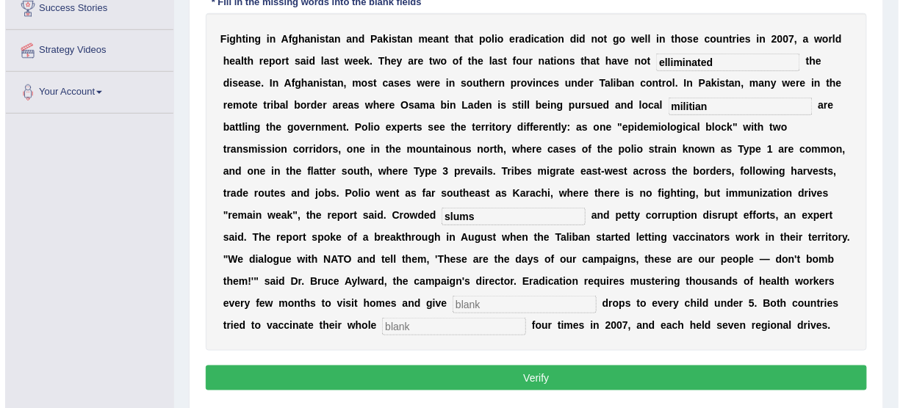
scroll to position [353, 0]
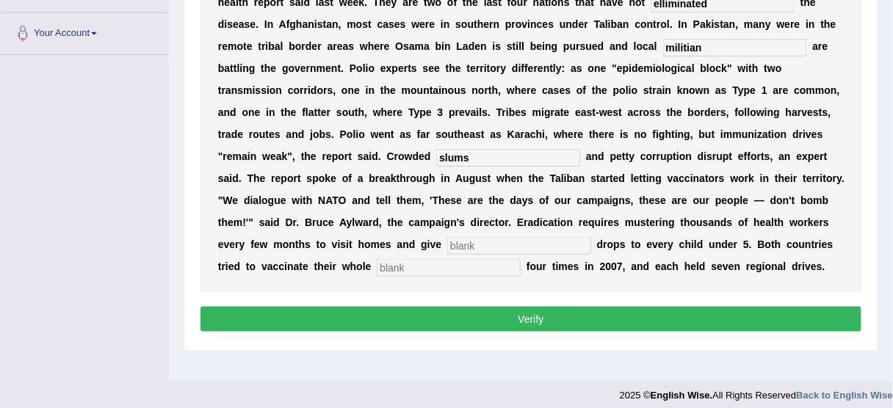
type input "slums"
click at [509, 244] on input "text" at bounding box center [519, 246] width 144 height 18
type input "backseen"
click at [436, 265] on input "text" at bounding box center [449, 268] width 144 height 18
type input "populations"
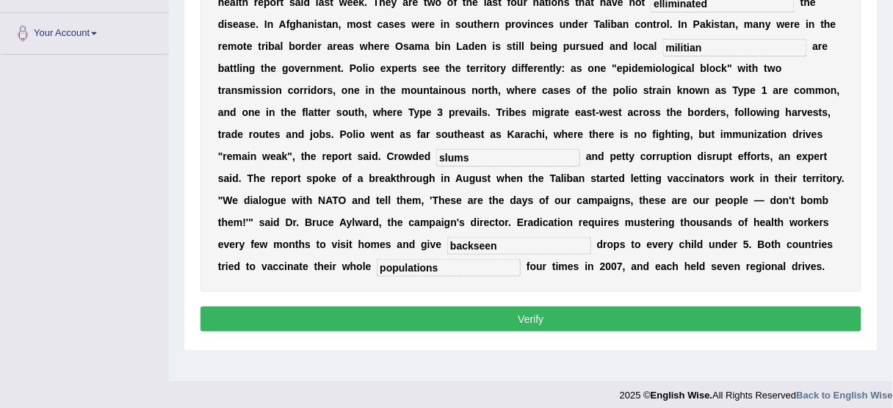
click at [492, 332] on div "Instructions: You will hear a recording. Type the missing words in each blank. …" at bounding box center [531, 92] width 669 height 503
click at [528, 322] on button "Verify" at bounding box center [531, 319] width 661 height 25
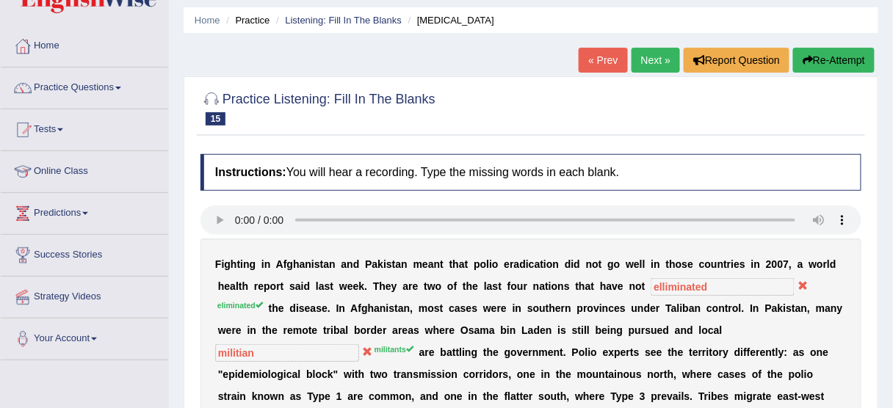
scroll to position [0, 0]
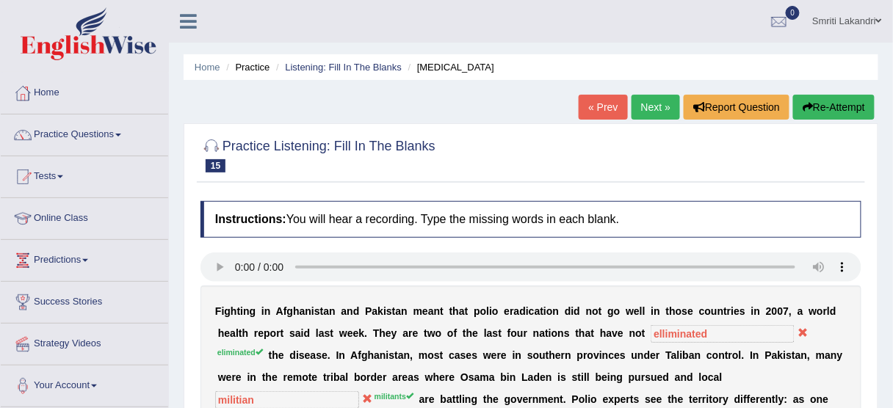
click at [652, 107] on link "Next »" at bounding box center [656, 107] width 48 height 25
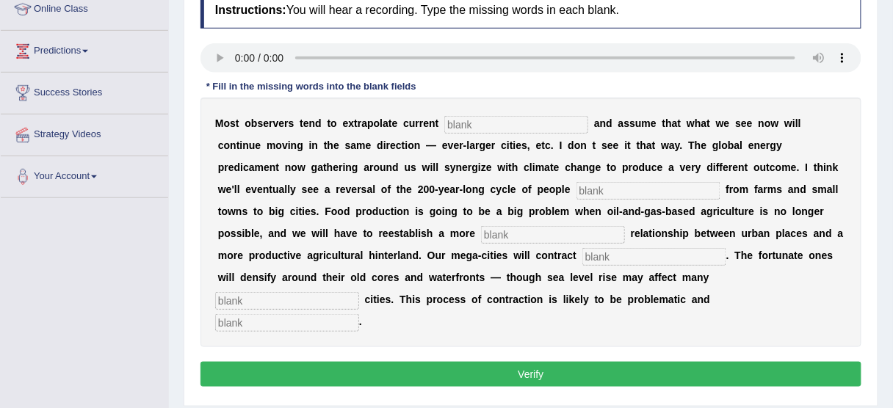
scroll to position [235, 0]
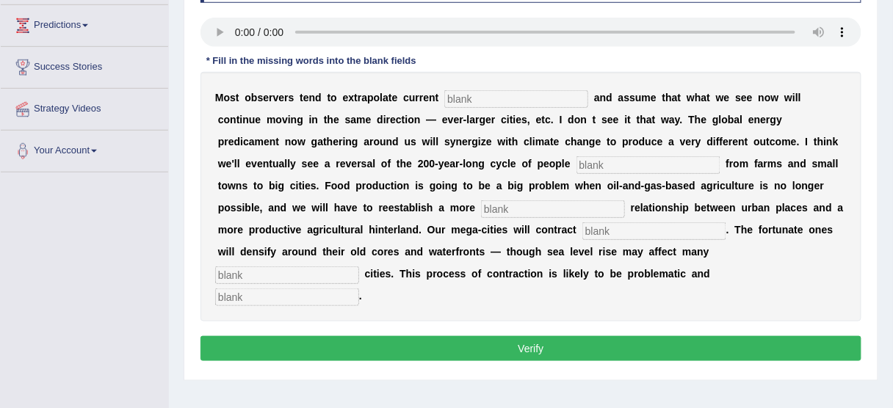
click at [495, 96] on input "text" at bounding box center [516, 99] width 144 height 18
type input "tramps"
click at [577, 168] on input "text" at bounding box center [649, 165] width 144 height 18
click at [577, 167] on input "text" at bounding box center [649, 165] width 144 height 18
click at [577, 159] on input "text" at bounding box center [649, 165] width 144 height 18
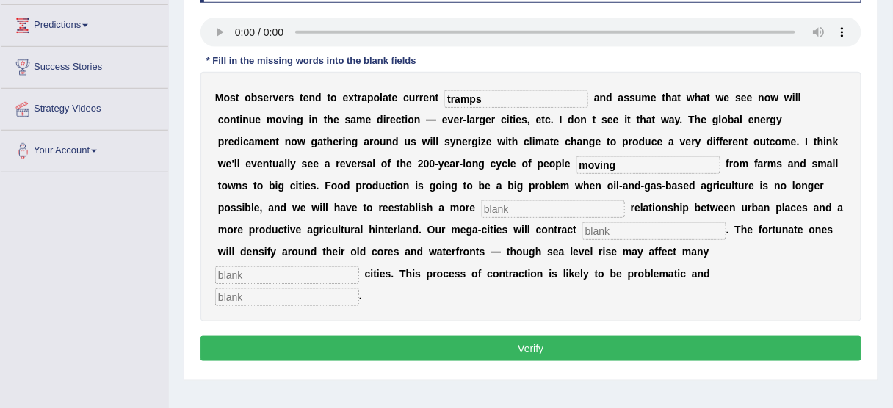
type input "moving"
click at [481, 206] on input "text" at bounding box center [553, 210] width 144 height 18
click at [489, 208] on input "text" at bounding box center [553, 210] width 144 height 18
click at [481, 207] on input "text" at bounding box center [553, 210] width 144 height 18
type input "meaningful"
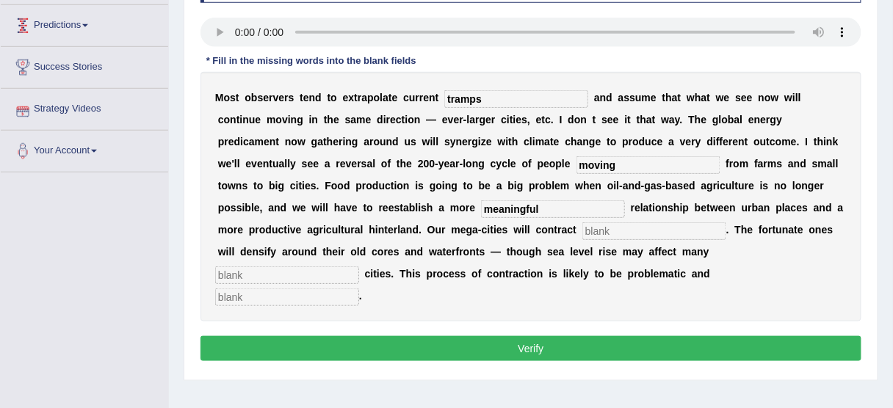
click at [583, 231] on input "text" at bounding box center [655, 232] width 144 height 18
type input "substainally"
click at [359, 267] on input "text" at bounding box center [287, 276] width 144 height 18
type input "harbour"
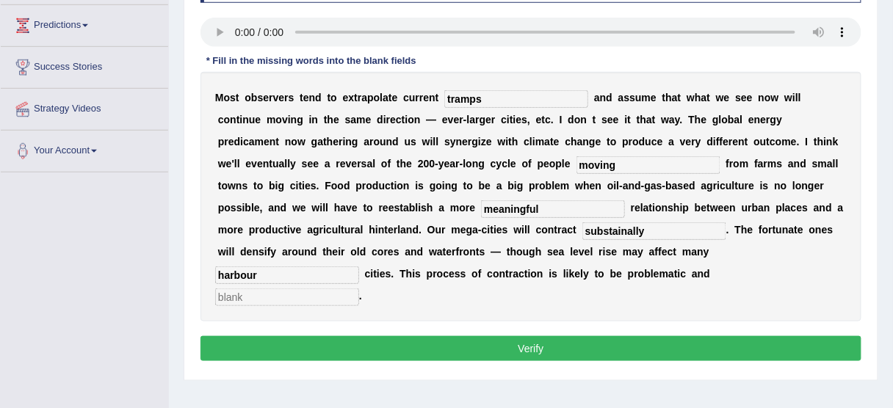
click at [359, 289] on input "text" at bounding box center [287, 298] width 144 height 18
type input "disorderly"
click at [359, 267] on input "harbour" at bounding box center [287, 276] width 144 height 18
type input "harbour"
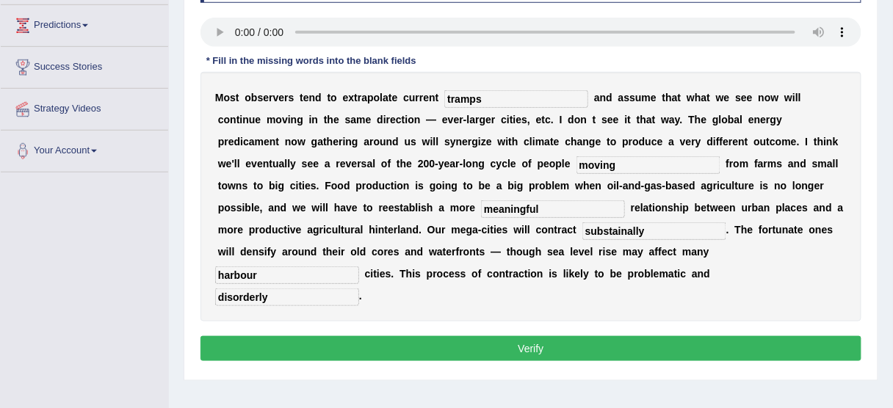
click at [568, 336] on button "Verify" at bounding box center [531, 348] width 661 height 25
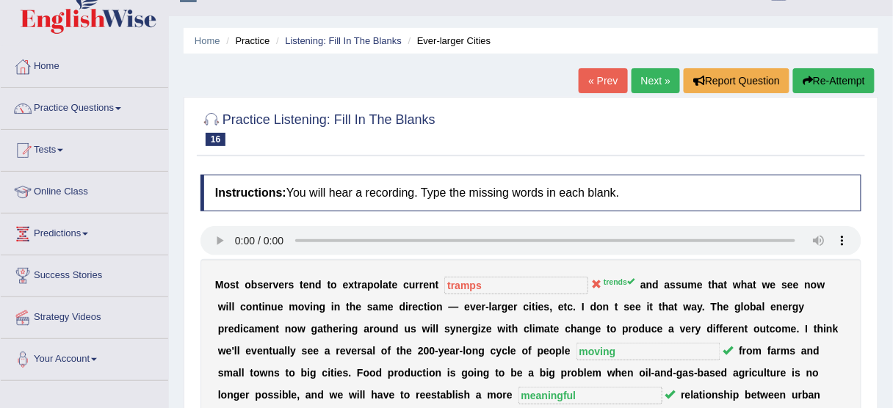
scroll to position [0, 0]
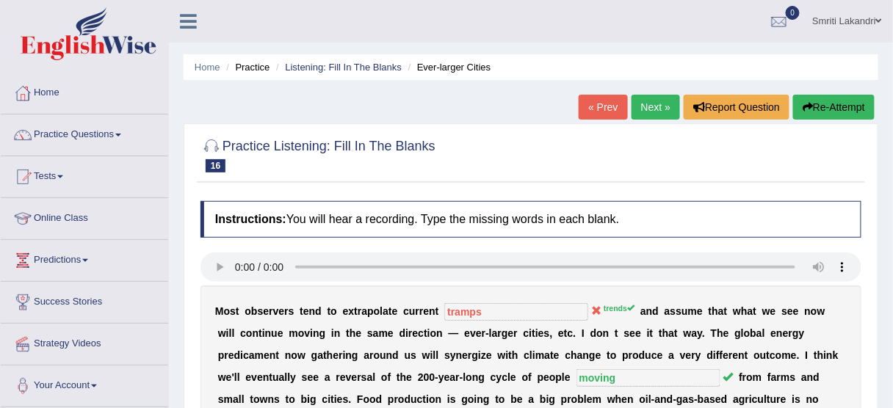
click at [661, 107] on link "Next »" at bounding box center [656, 107] width 48 height 25
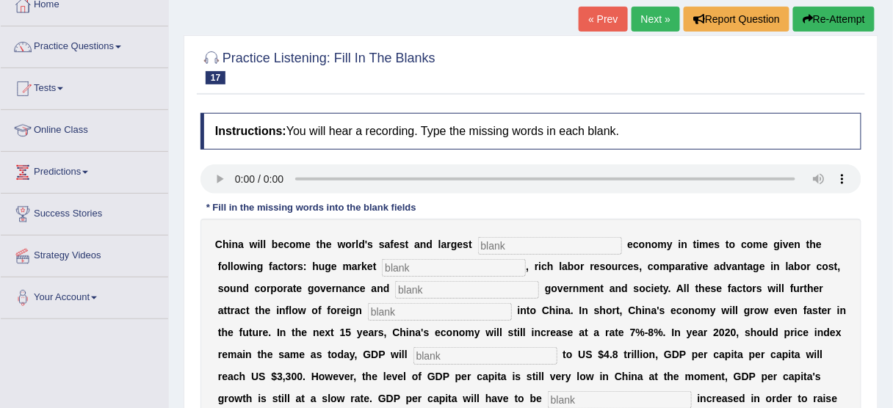
scroll to position [118, 0]
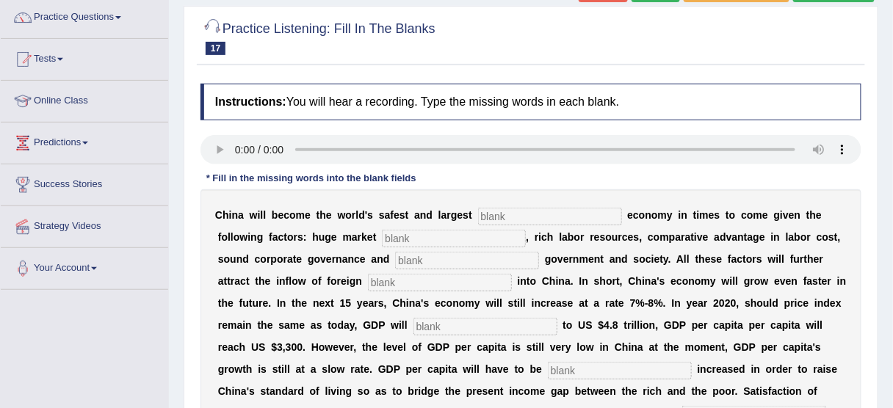
click at [547, 215] on input "text" at bounding box center [550, 217] width 144 height 18
type input "investment"
click at [456, 240] on input "text" at bounding box center [454, 239] width 144 height 18
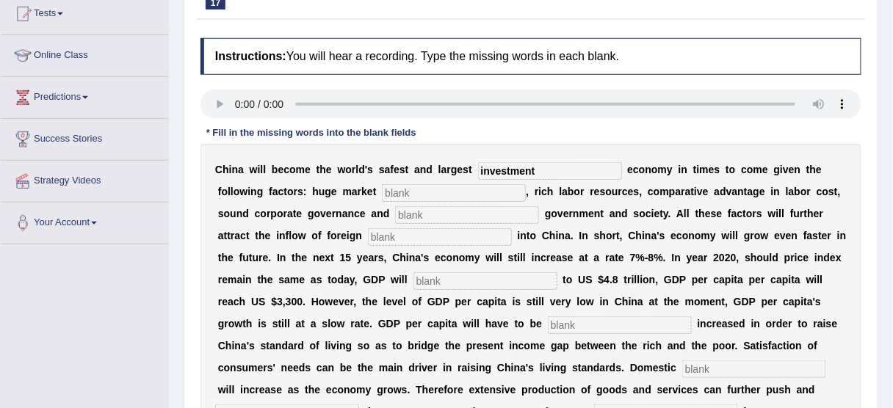
scroll to position [176, 0]
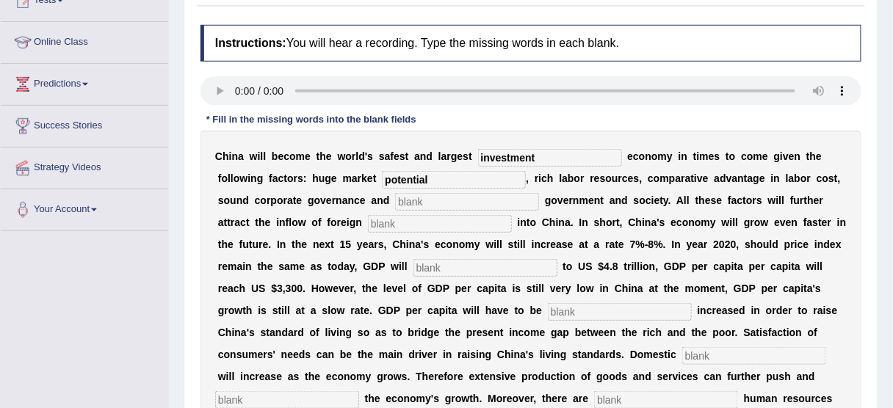
type input "potential"
click at [494, 198] on input "text" at bounding box center [467, 202] width 144 height 18
type input "stable"
click at [420, 223] on input "text" at bounding box center [440, 224] width 144 height 18
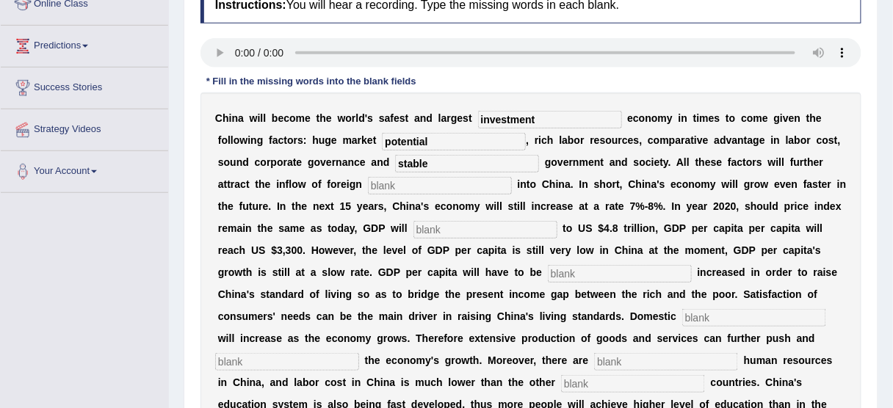
scroll to position [235, 0]
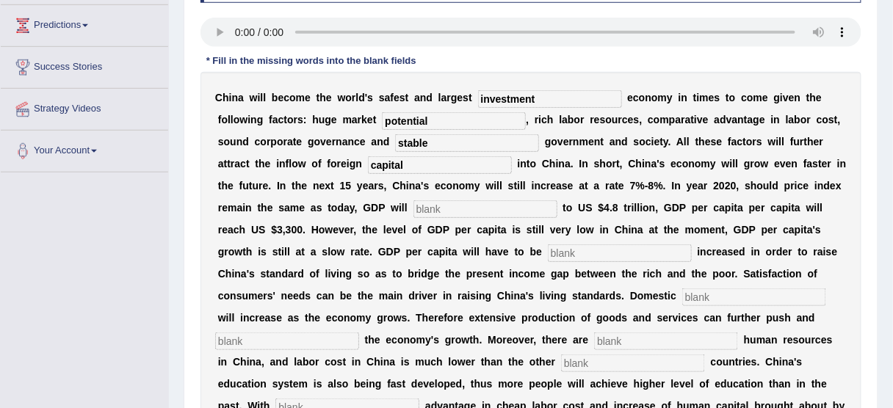
type input "capital"
click at [454, 206] on input "text" at bounding box center [486, 210] width 144 height 18
click at [452, 210] on input "text" at bounding box center [486, 210] width 144 height 18
type input "amount"
click at [599, 248] on input "text" at bounding box center [620, 254] width 144 height 18
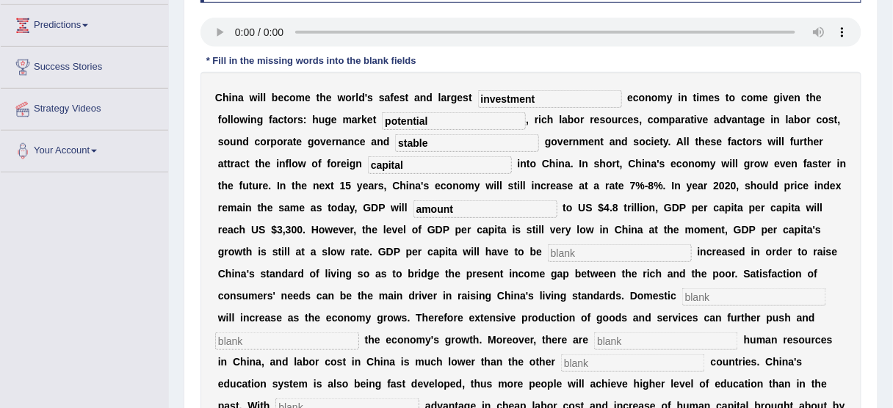
scroll to position [294, 0]
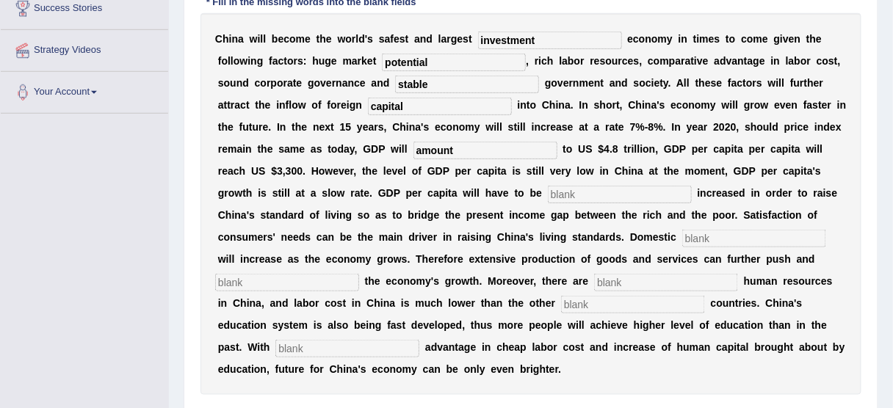
click at [594, 191] on input "text" at bounding box center [620, 195] width 144 height 18
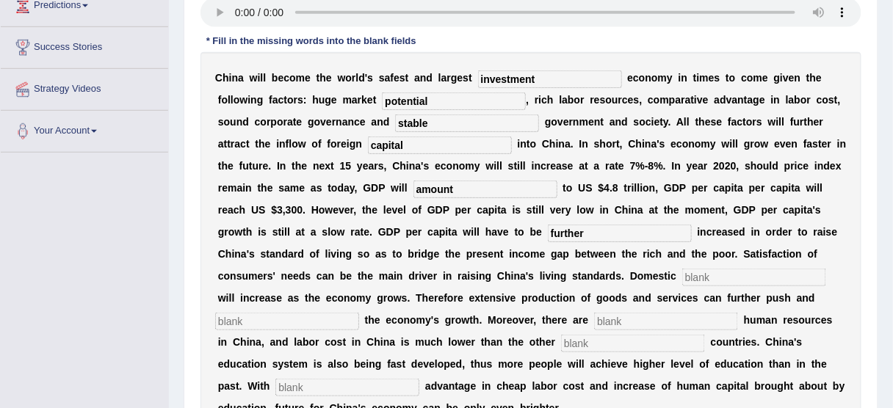
scroll to position [235, 0]
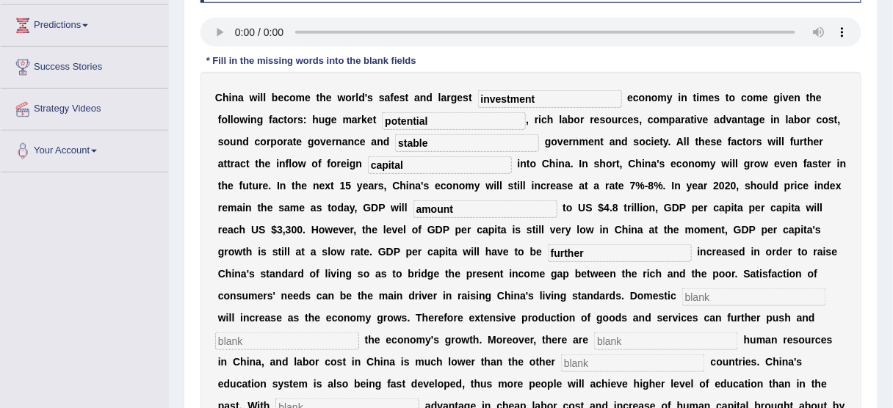
type input "further"
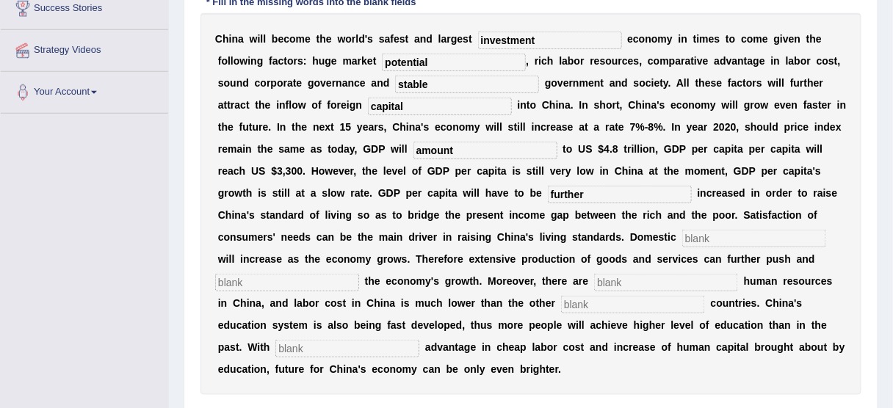
click at [720, 237] on input "text" at bounding box center [755, 239] width 144 height 18
type input "demand"
click at [322, 281] on input "text" at bounding box center [287, 283] width 144 height 18
type input "sustain"
click at [629, 280] on input "text" at bounding box center [666, 283] width 144 height 18
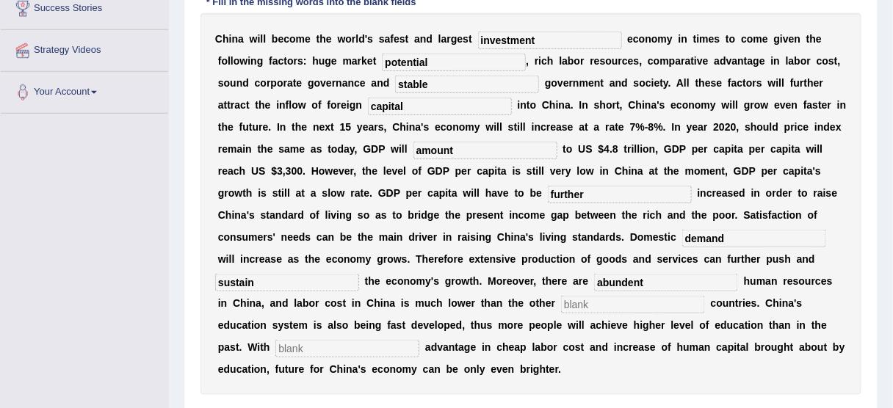
type input "abundent"
click at [594, 300] on input "text" at bounding box center [633, 305] width 144 height 18
type input "industralized"
click at [314, 344] on input "text" at bounding box center [348, 349] width 144 height 18
type input "comparetive"
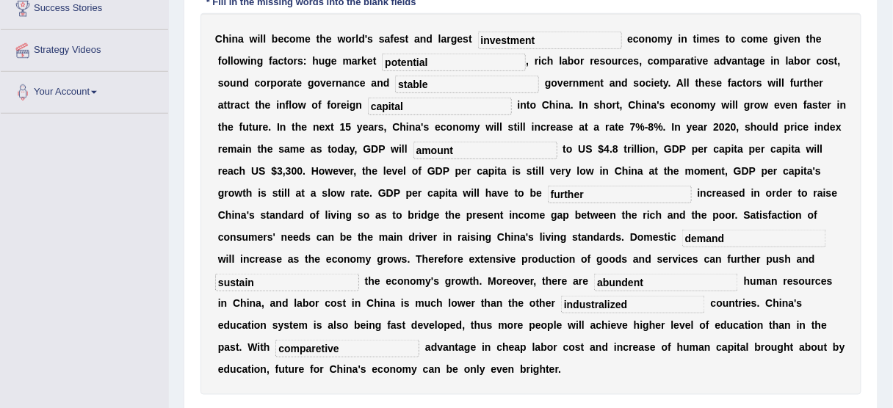
click at [270, 281] on input "sustain" at bounding box center [287, 283] width 144 height 18
click at [652, 279] on input "abundent" at bounding box center [666, 283] width 144 height 18
type input "a"
type input "abundent"
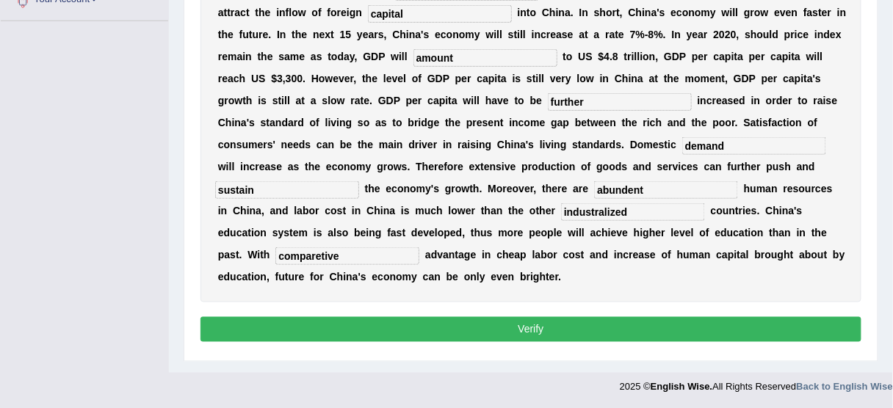
click at [488, 325] on button "Verify" at bounding box center [531, 329] width 661 height 25
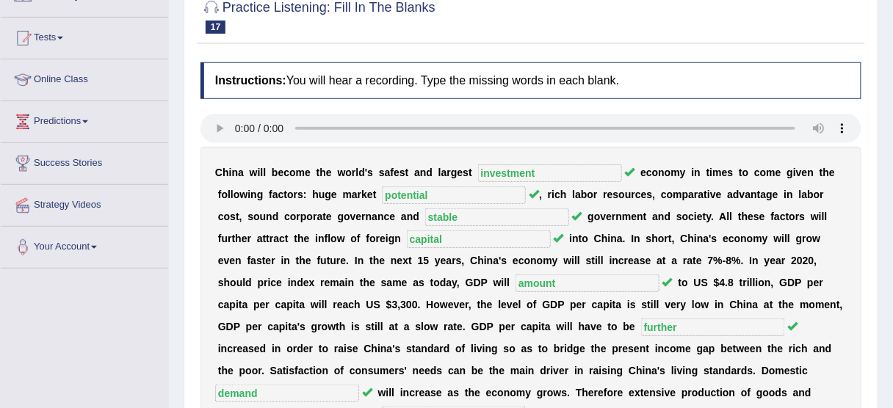
scroll to position [69, 0]
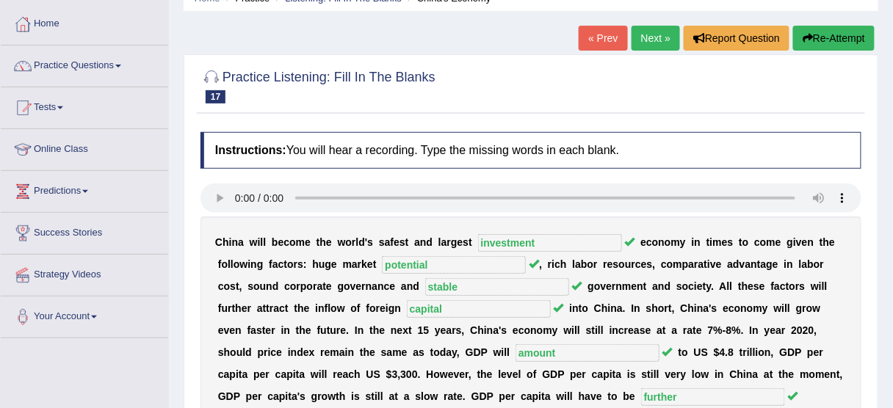
click at [610, 42] on link "« Prev" at bounding box center [603, 38] width 48 height 25
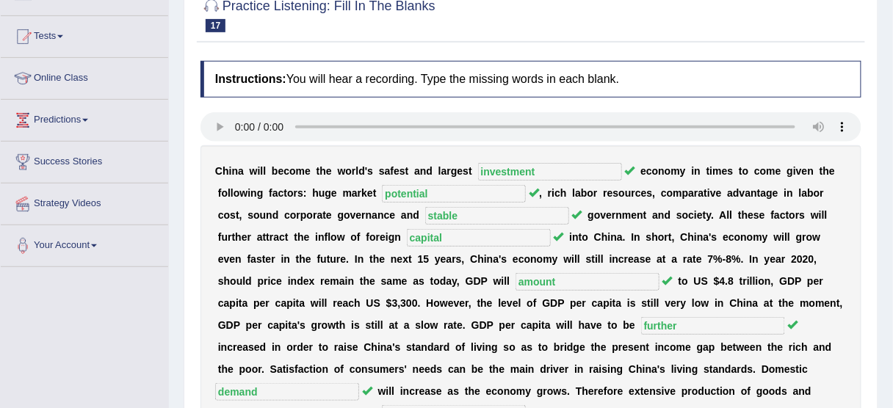
scroll to position [185, 0]
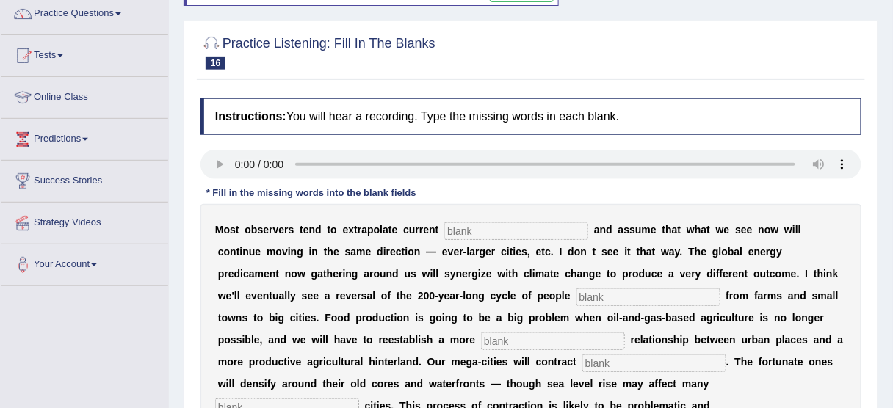
scroll to position [59, 0]
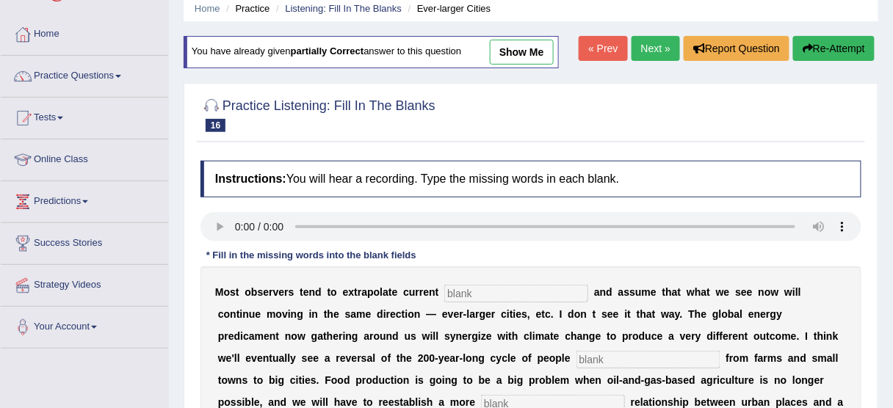
click at [554, 51] on link "show me" at bounding box center [522, 52] width 64 height 25
type input "tramps"
type input "moving"
type input "meaningful"
type input "substainally"
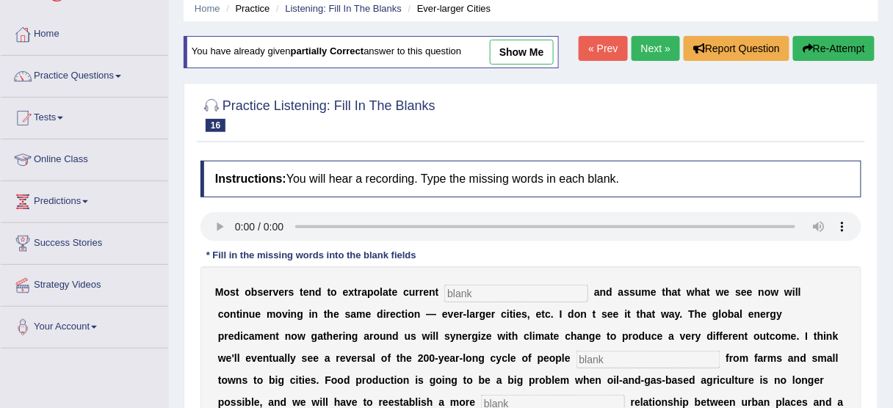
type input "harbour"
type input "disorderly"
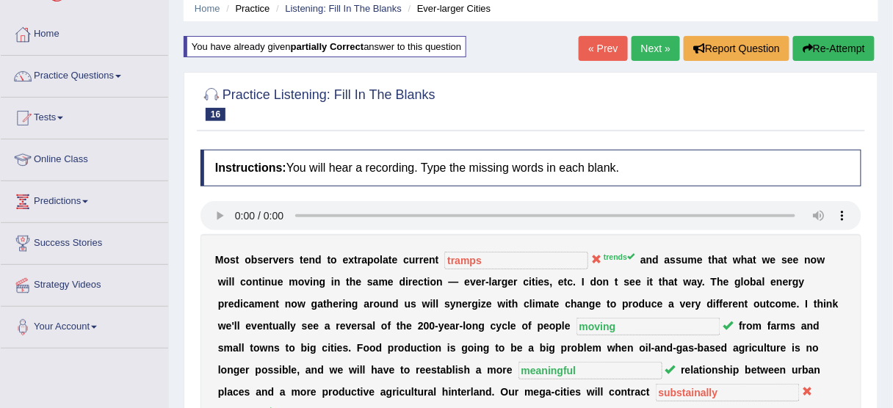
click at [594, 39] on link "« Prev" at bounding box center [603, 48] width 48 height 25
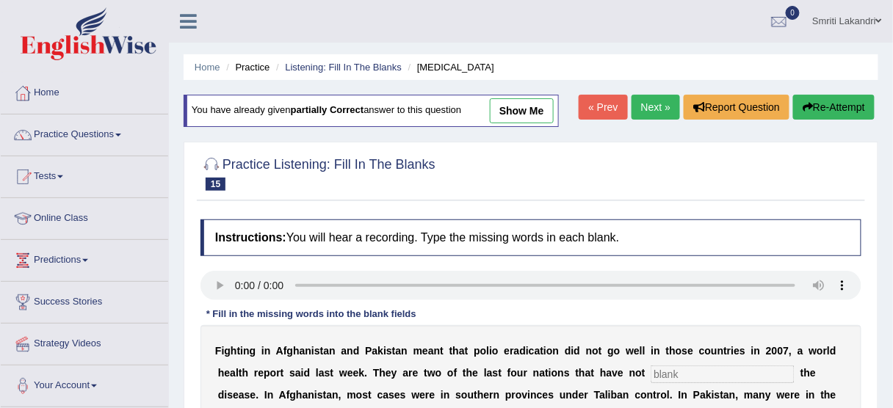
click at [514, 109] on link "show me" at bounding box center [522, 110] width 64 height 25
type input "elliminated"
type input "militian"
type input "slums"
type input "backseen"
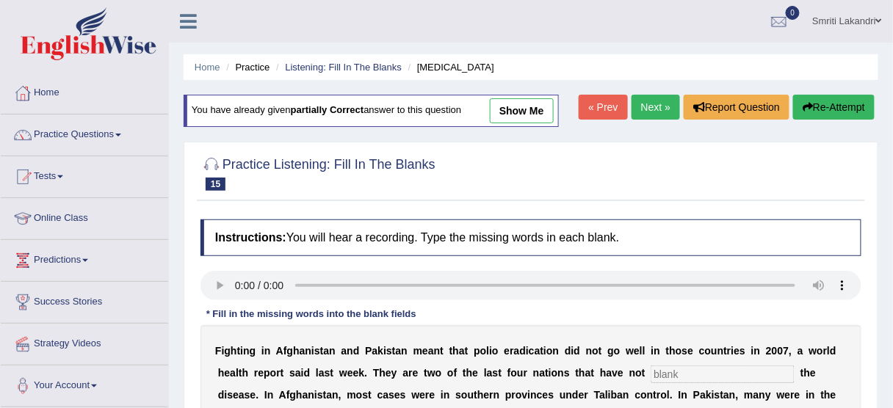
type input "populations"
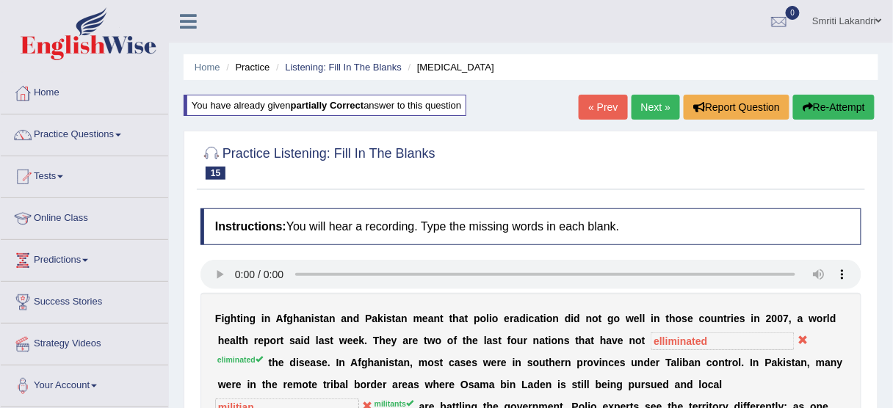
click at [601, 111] on link "« Prev" at bounding box center [603, 107] width 48 height 25
